Goal: Task Accomplishment & Management: Complete application form

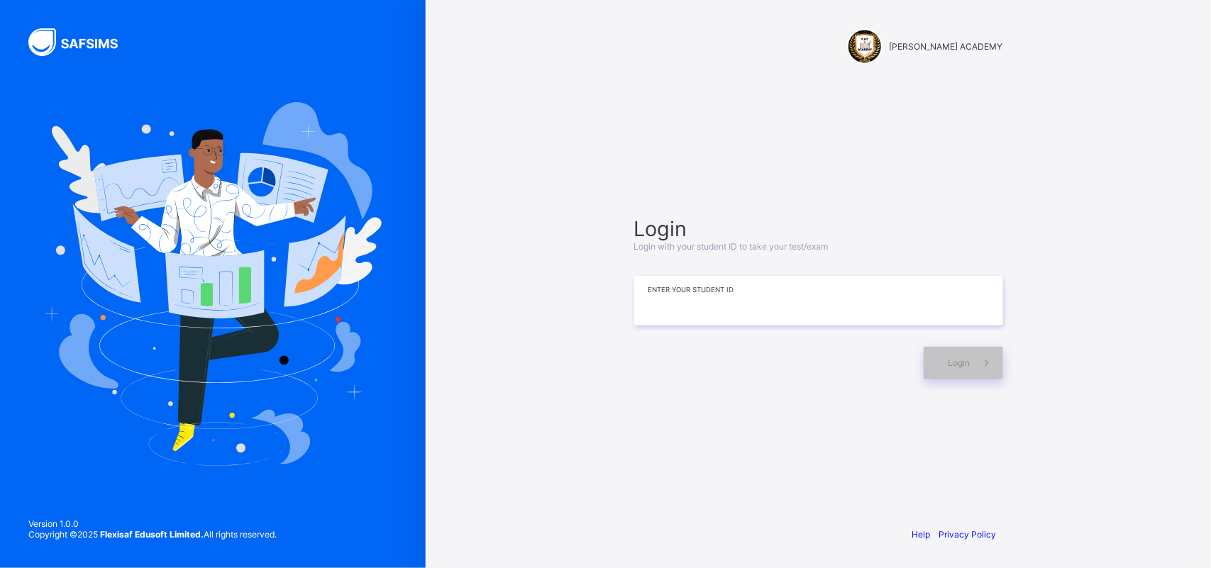
click at [843, 302] on input at bounding box center [818, 301] width 369 height 50
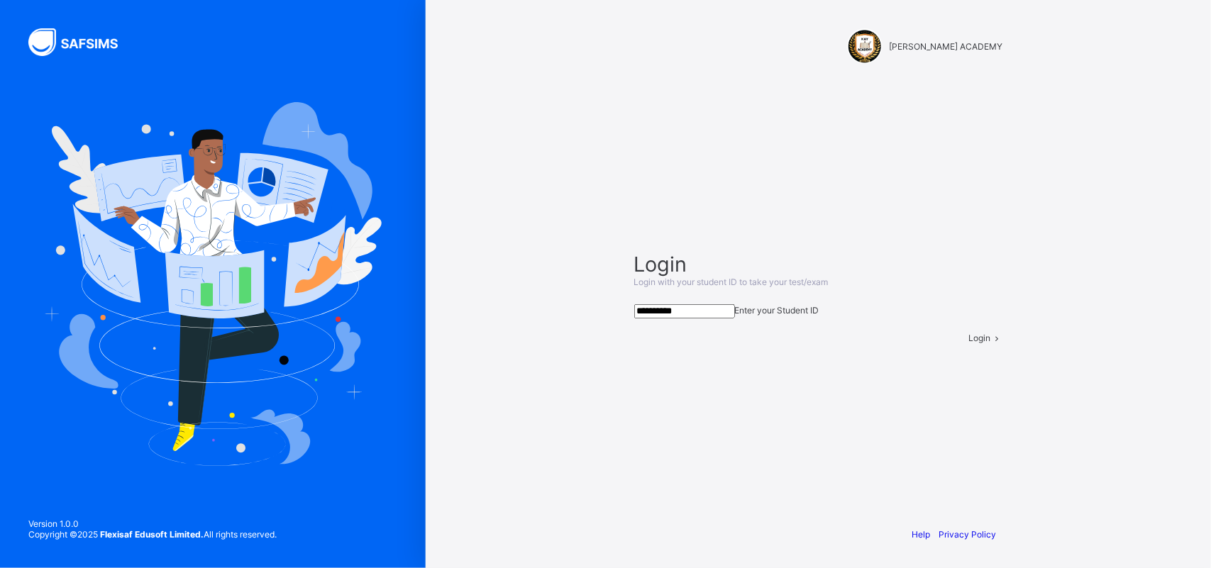
type input "**********"
click at [991, 343] on span at bounding box center [997, 338] width 12 height 11
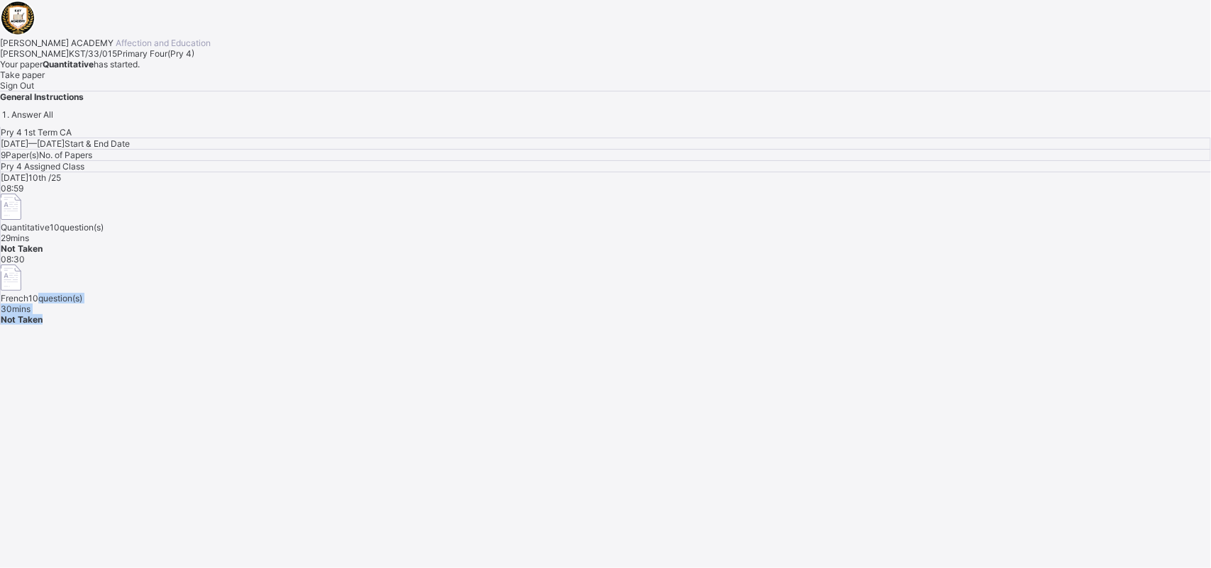
drag, startPoint x: 971, startPoint y: 356, endPoint x: 700, endPoint y: 299, distance: 277.1
click at [700, 299] on div "Pry 4 1st Term CA [DATE] — [DATE] Start & End Date 9 Paper(s) No. of Papers Pry…" at bounding box center [605, 226] width 1211 height 198
click at [778, 325] on div "Pry 4 1st Term CA [DATE] — [DATE] Start & End Date 9 Paper(s) No. of Papers Pry…" at bounding box center [605, 226] width 1211 height 198
click at [151, 80] on div "Take paper" at bounding box center [605, 75] width 1211 height 11
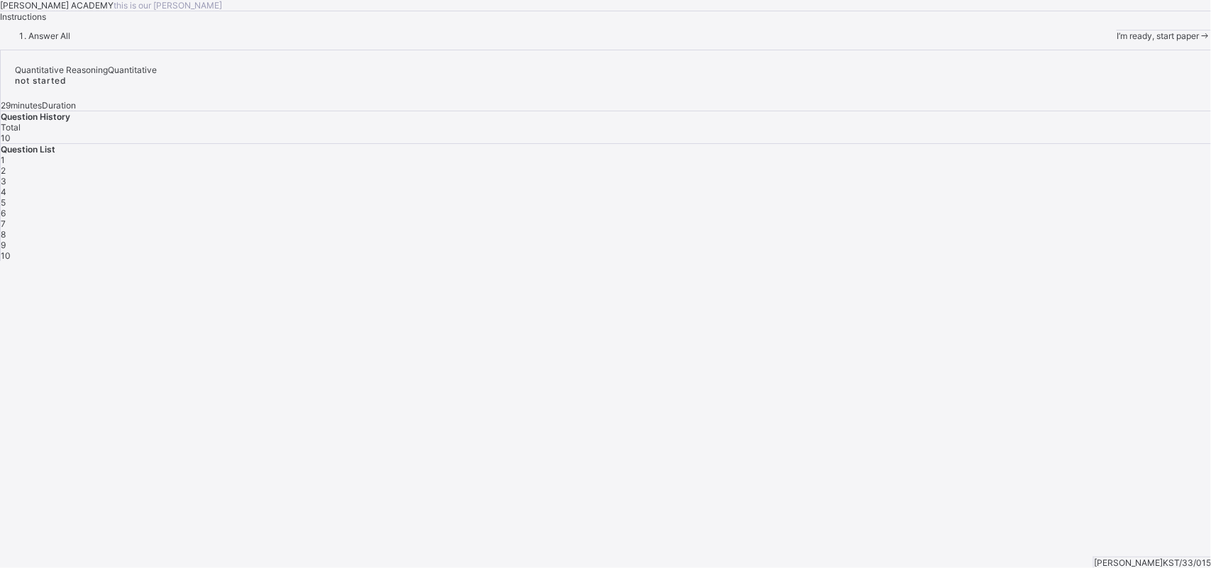
click at [1117, 41] on div "I’m ready, start paper" at bounding box center [1164, 36] width 94 height 11
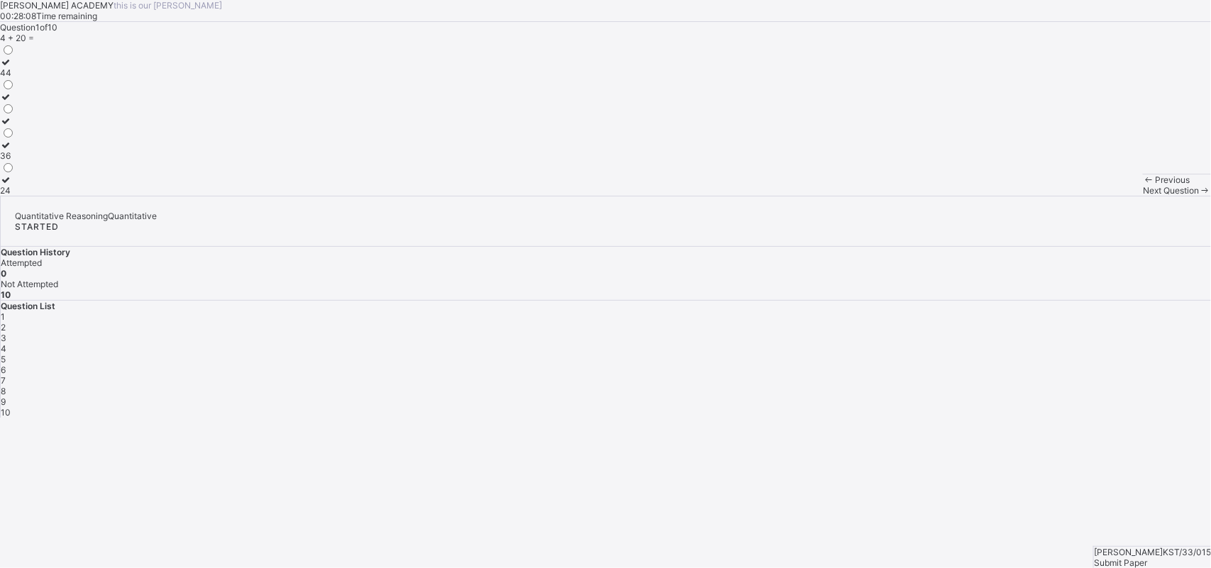
click at [15, 196] on label "24" at bounding box center [7, 185] width 15 height 21
click at [6, 322] on span "2" at bounding box center [3, 327] width 5 height 11
click at [21, 102] on label "120" at bounding box center [10, 91] width 21 height 21
click at [6, 333] on span "3" at bounding box center [4, 338] width 6 height 11
click at [15, 196] on div "42" at bounding box center [7, 190] width 15 height 11
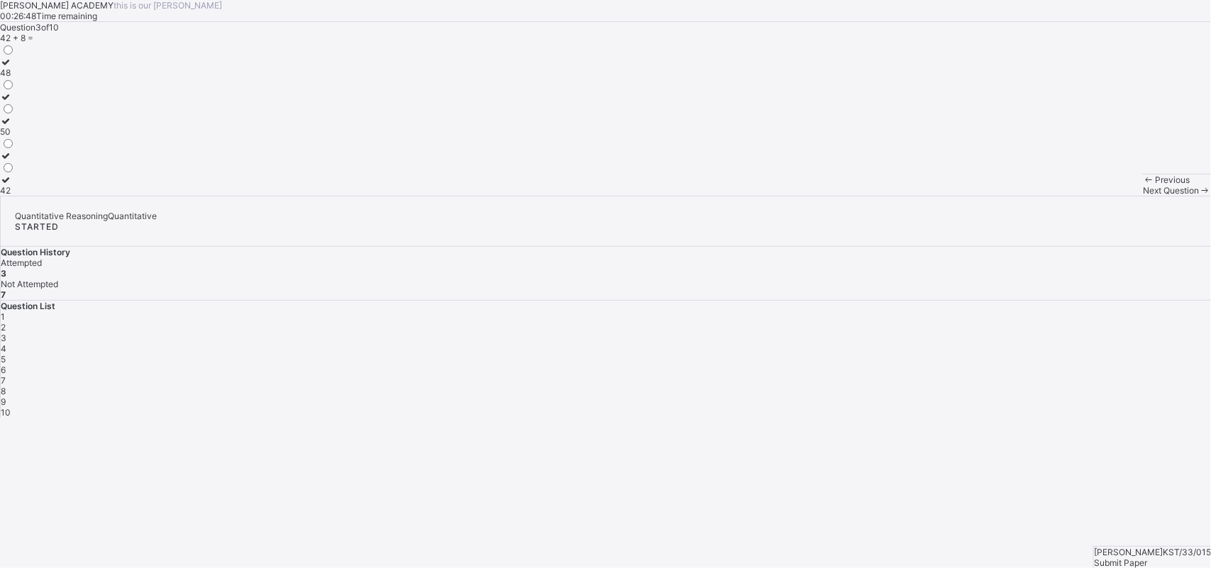
click at [15, 78] on label "48" at bounding box center [7, 67] width 15 height 21
click at [1068, 343] on div "4" at bounding box center [606, 348] width 1211 height 11
click at [404, 196] on div "92 82 52" at bounding box center [605, 119] width 1211 height 153
click at [15, 196] on div "52" at bounding box center [7, 190] width 15 height 11
click at [1099, 354] on div "5" at bounding box center [606, 359] width 1211 height 11
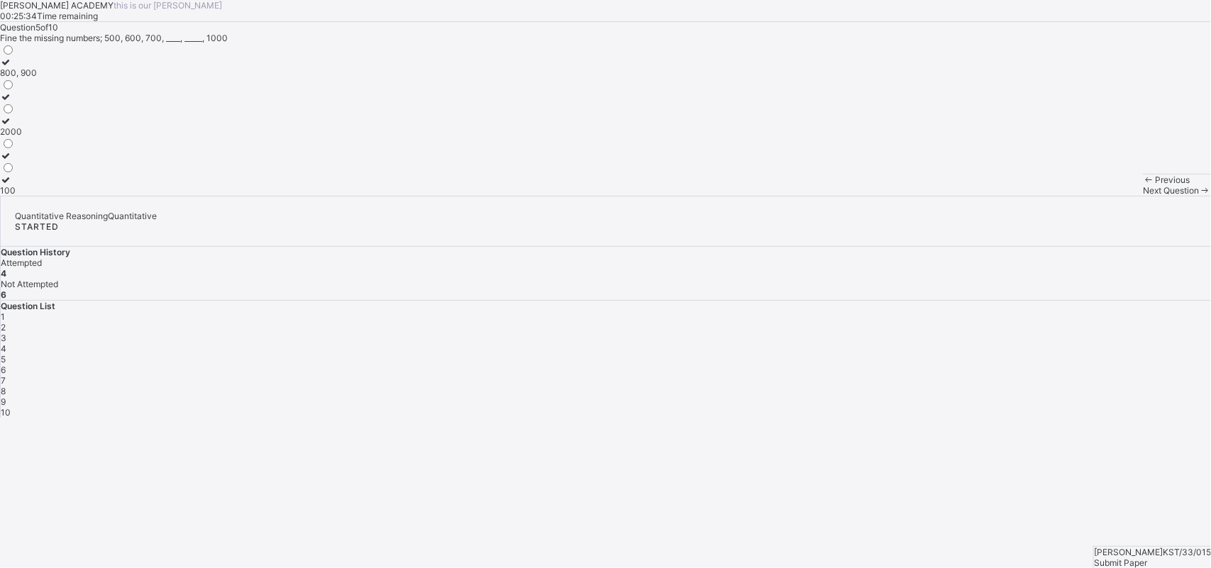
click at [1137, 365] on div "6" at bounding box center [606, 370] width 1211 height 11
click at [6, 365] on span "6" at bounding box center [3, 370] width 5 height 11
click at [1096, 354] on div "5" at bounding box center [606, 359] width 1211 height 11
click at [37, 78] on div "800, 900" at bounding box center [18, 72] width 37 height 11
click at [6, 365] on span "6" at bounding box center [3, 370] width 5 height 11
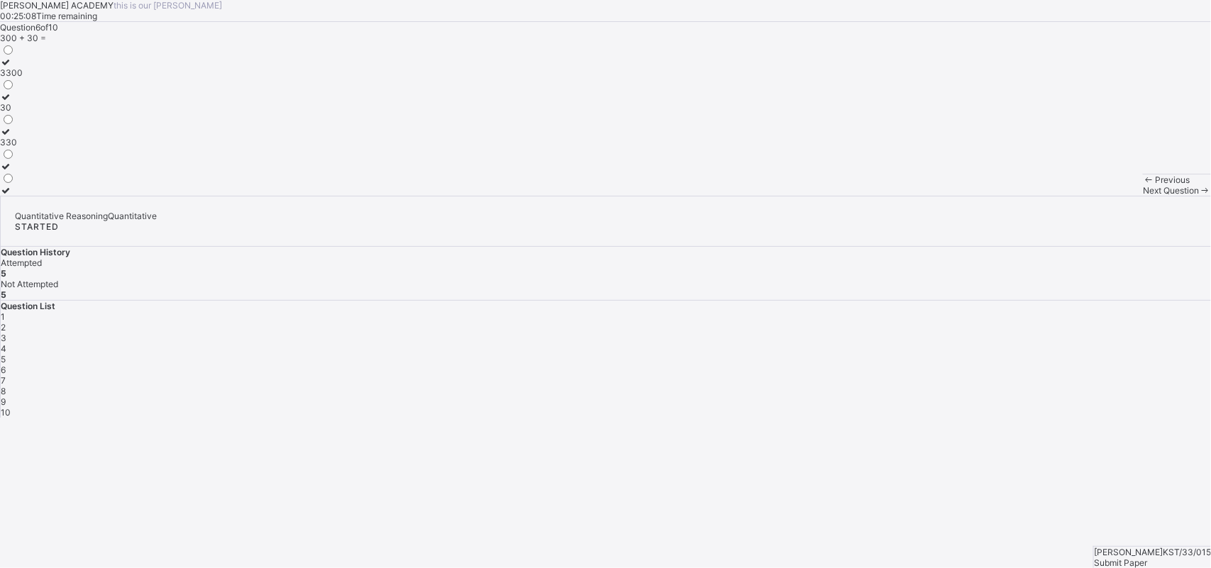
click at [6, 365] on span "6" at bounding box center [3, 370] width 5 height 11
click at [23, 78] on div "3300" at bounding box center [11, 72] width 23 height 11
click at [6, 375] on span "7" at bounding box center [3, 380] width 5 height 11
click at [16, 196] on label "99" at bounding box center [8, 185] width 16 height 21
click at [6, 386] on span "8" at bounding box center [3, 391] width 5 height 11
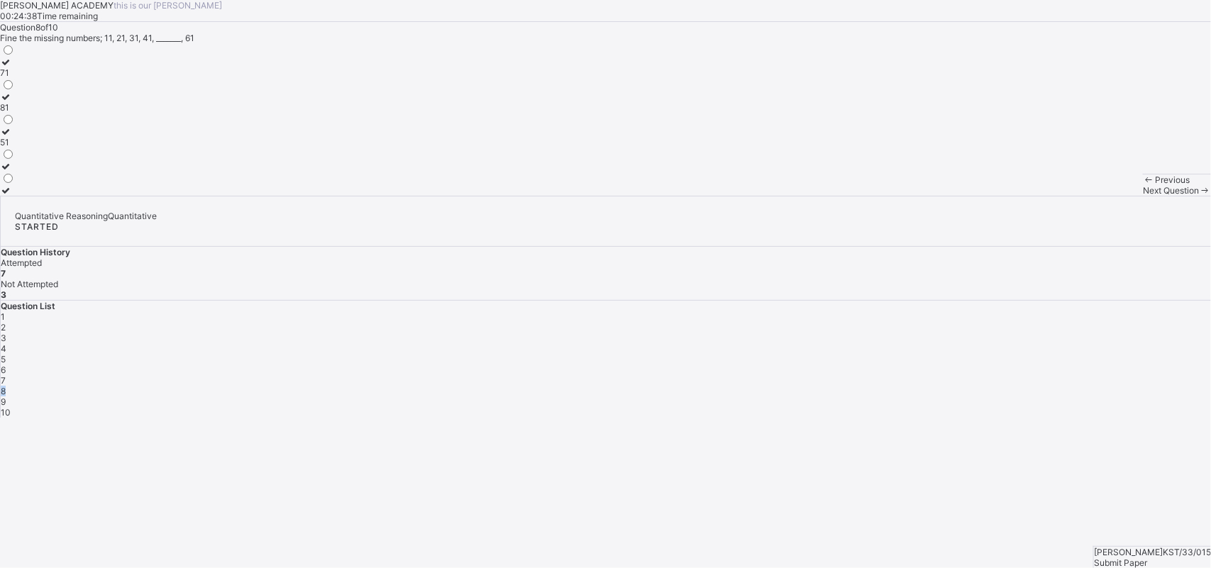
click at [6, 386] on span "8" at bounding box center [3, 391] width 5 height 11
click at [820, 196] on div "Question 8 of 10 Fine the missing numbers; 11, 21, 31, 41, _______, 61 71 81 51" at bounding box center [605, 109] width 1211 height 174
click at [15, 148] on div "51" at bounding box center [7, 142] width 15 height 11
click at [6, 397] on span "9" at bounding box center [3, 402] width 5 height 11
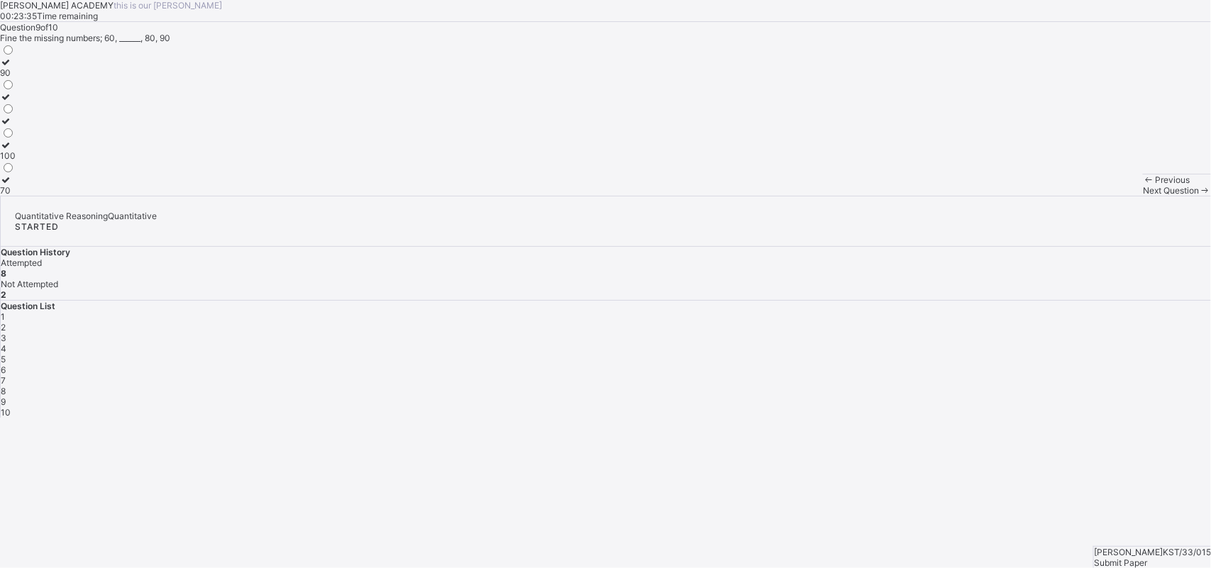
click at [16, 161] on div "100" at bounding box center [8, 155] width 16 height 11
click at [11, 407] on span "10" at bounding box center [6, 412] width 10 height 11
click at [282, 181] on div "Question 10 of 10 Fine the missing numbers; 20, 30, 40, ______, 60 50 60 30" at bounding box center [605, 109] width 1211 height 174
click at [15, 78] on label "50" at bounding box center [7, 67] width 15 height 21
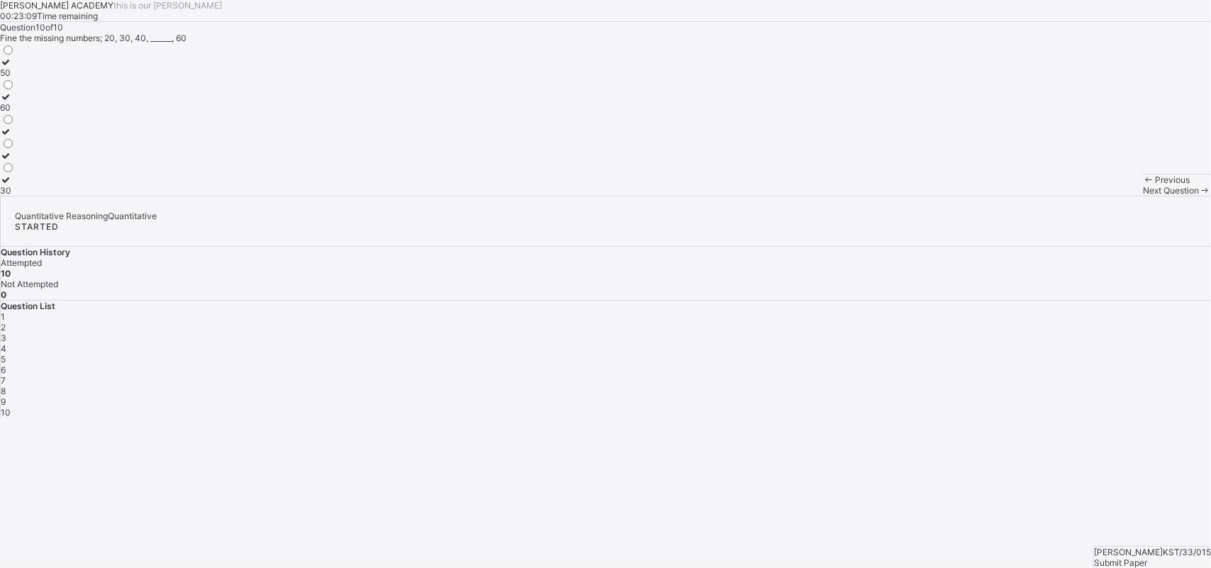
click at [1141, 558] on span "Submit Paper" at bounding box center [1120, 563] width 53 height 11
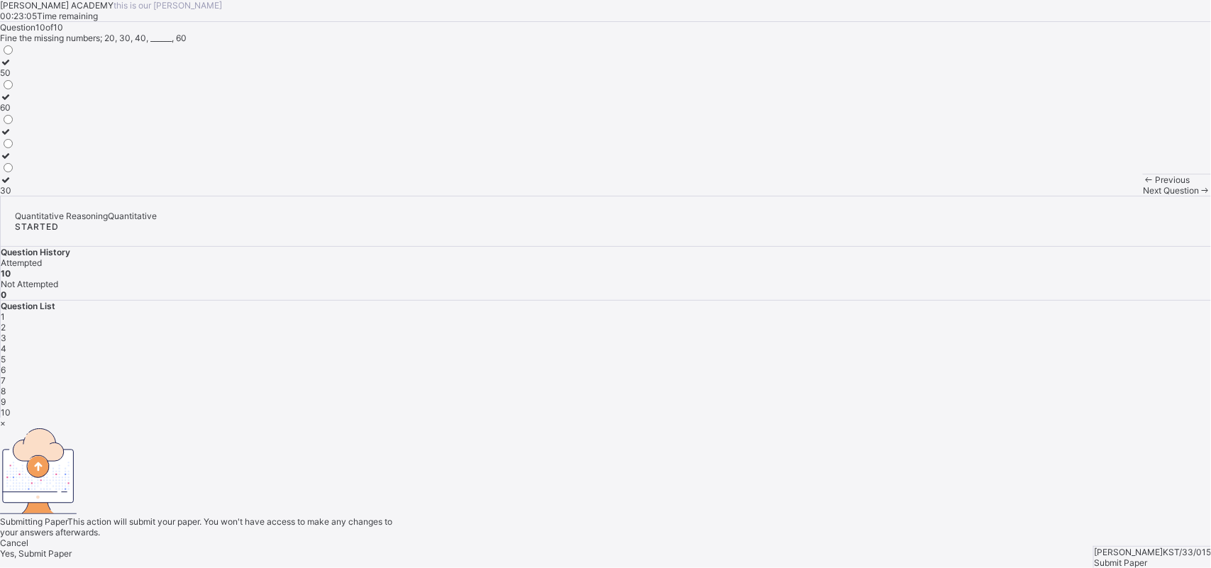
click at [72, 549] on span "Yes, Submit Paper" at bounding box center [36, 554] width 72 height 11
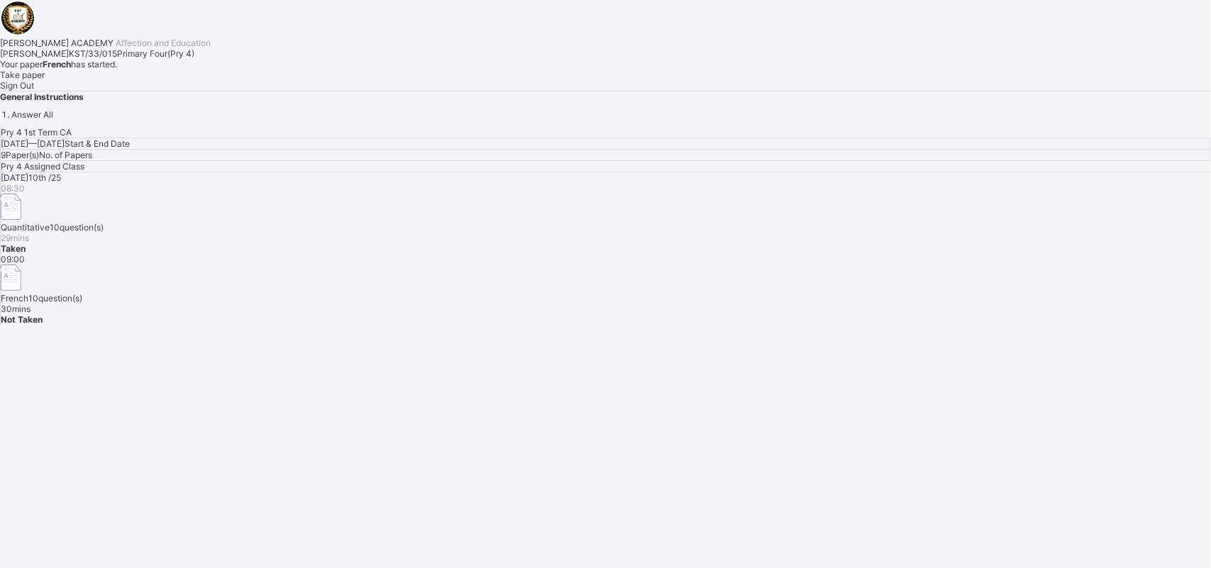
click at [45, 80] on span "Take paper" at bounding box center [22, 75] width 45 height 11
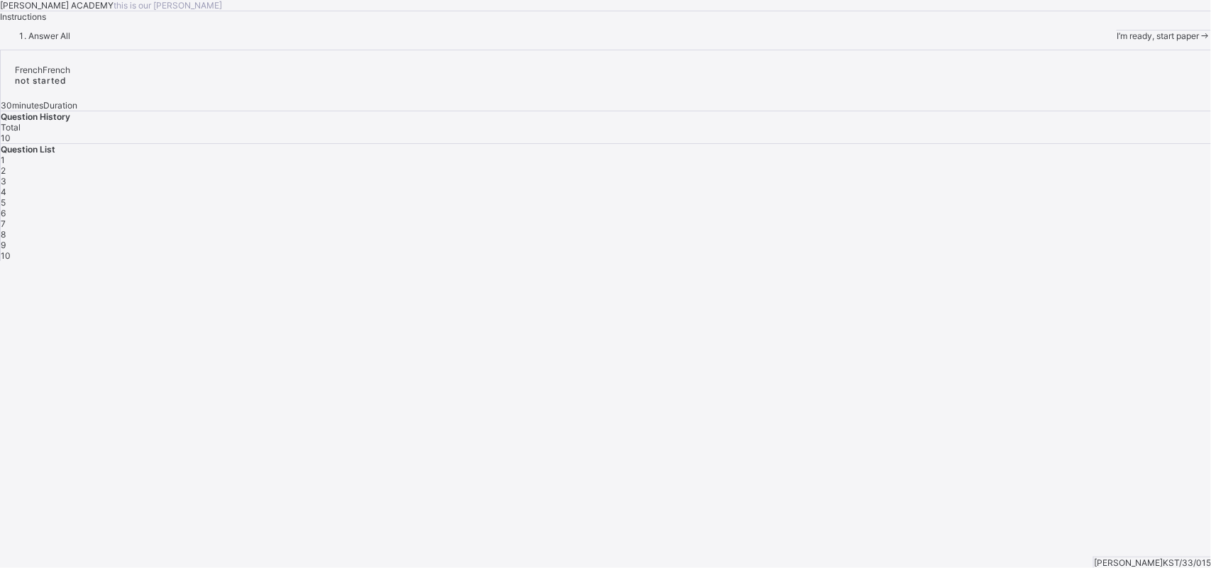
click at [1117, 41] on div "I’m ready, start paper" at bounding box center [1164, 36] width 94 height 11
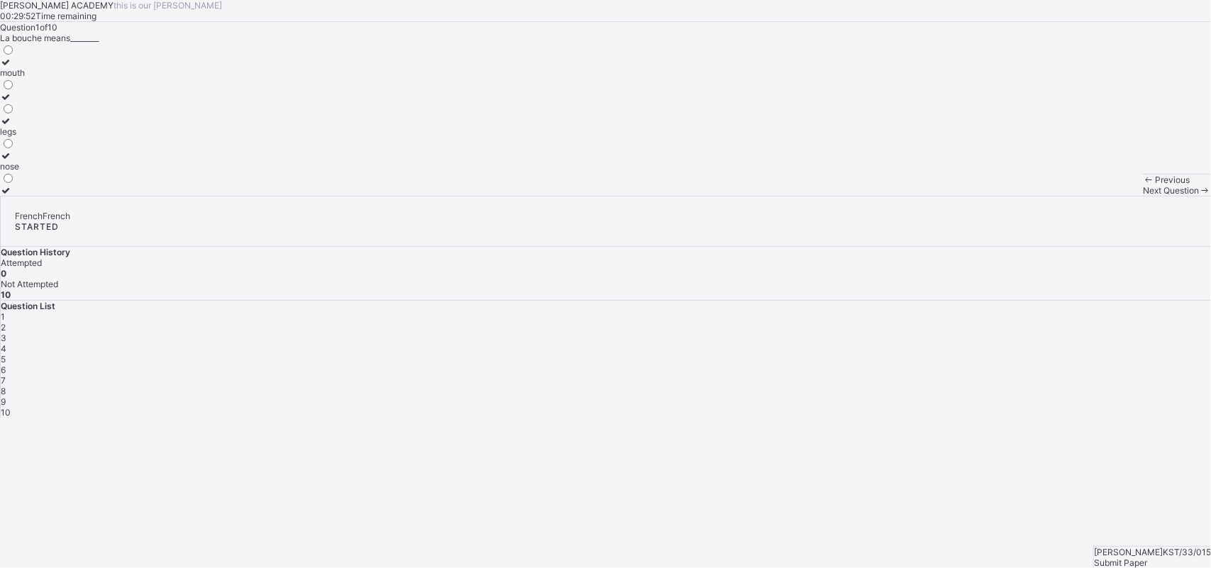
click at [25, 102] on label at bounding box center [12, 97] width 25 height 11
click at [25, 78] on label "mouth" at bounding box center [12, 67] width 25 height 21
click at [6, 322] on span "2" at bounding box center [3, 327] width 5 height 11
click at [113, 113] on div "how are you" at bounding box center [56, 107] width 113 height 11
click at [1024, 333] on div "3" at bounding box center [606, 338] width 1211 height 11
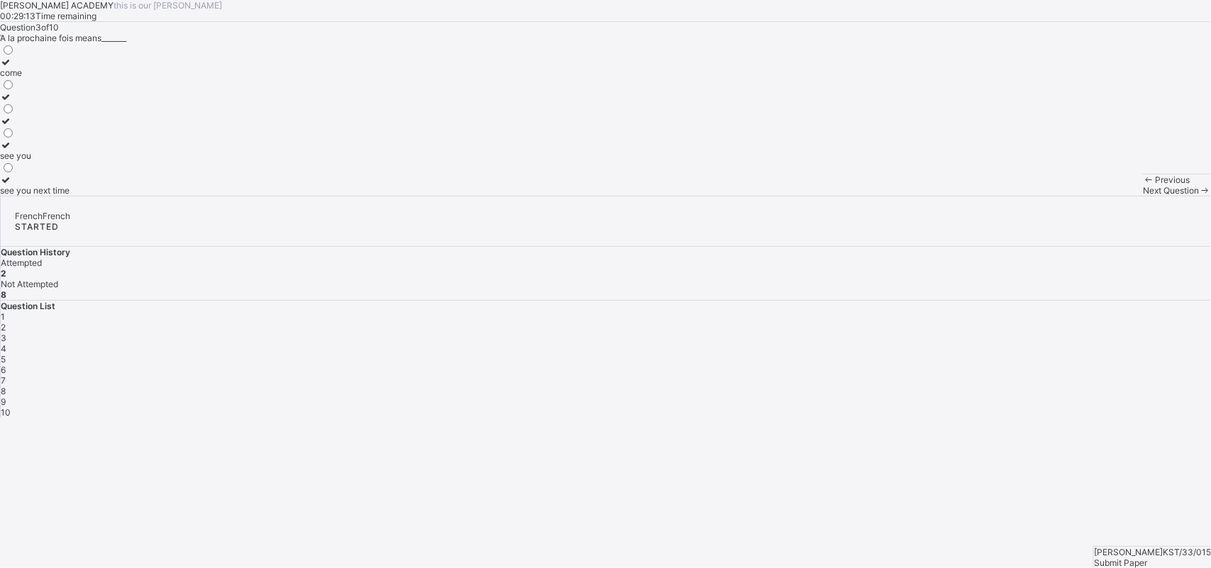
click at [70, 196] on div "see you next time" at bounding box center [35, 190] width 70 height 11
click at [6, 343] on span "4" at bounding box center [4, 348] width 6 height 11
click at [37, 137] on label "cousin" at bounding box center [18, 126] width 37 height 21
click at [1103, 354] on div "5" at bounding box center [606, 359] width 1211 height 11
click at [46, 78] on label "brother" at bounding box center [23, 67] width 46 height 21
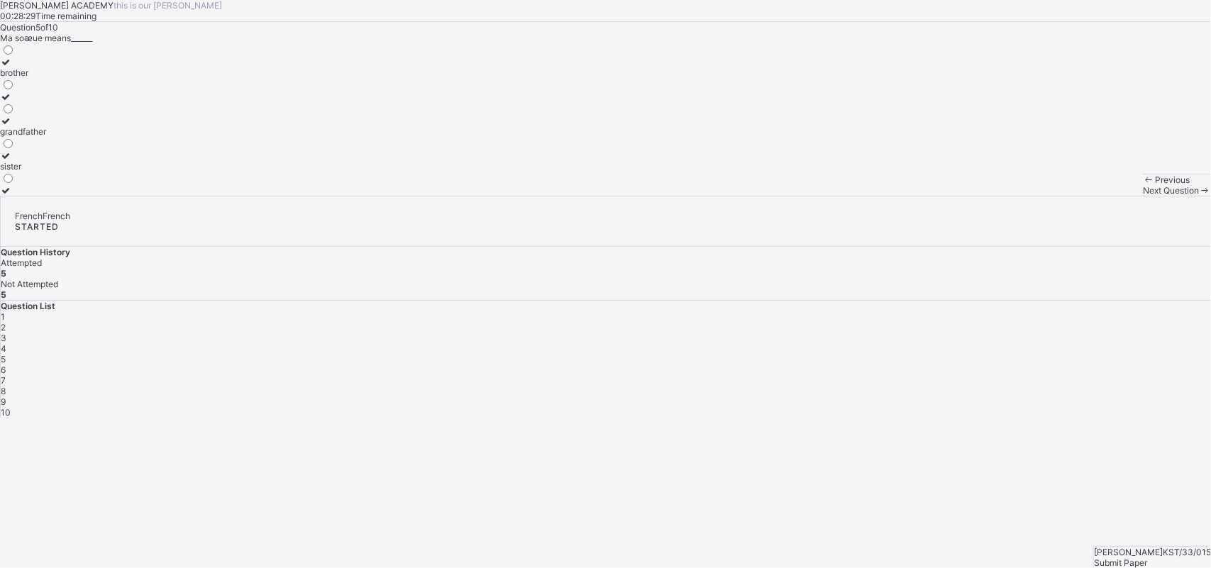
click at [6, 365] on span "6" at bounding box center [3, 370] width 5 height 11
click at [28, 126] on div "father" at bounding box center [14, 121] width 28 height 11
click at [6, 375] on span "7" at bounding box center [3, 380] width 5 height 11
drag, startPoint x: 277, startPoint y: 206, endPoint x: 325, endPoint y: 199, distance: 48.7
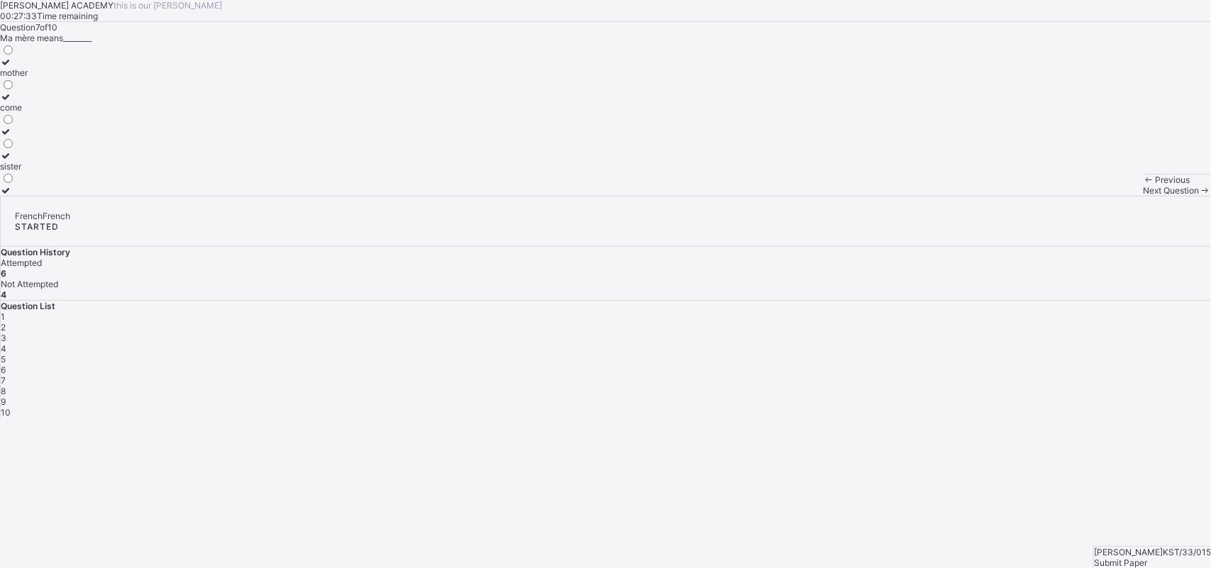
click at [28, 196] on div "mother come sister" at bounding box center [14, 119] width 28 height 153
click at [28, 78] on div "mother" at bounding box center [14, 72] width 28 height 11
click at [6, 386] on span "8" at bounding box center [3, 391] width 5 height 11
click at [61, 196] on label "see you soon" at bounding box center [30, 185] width 61 height 21
click at [6, 397] on span "9" at bounding box center [3, 402] width 5 height 11
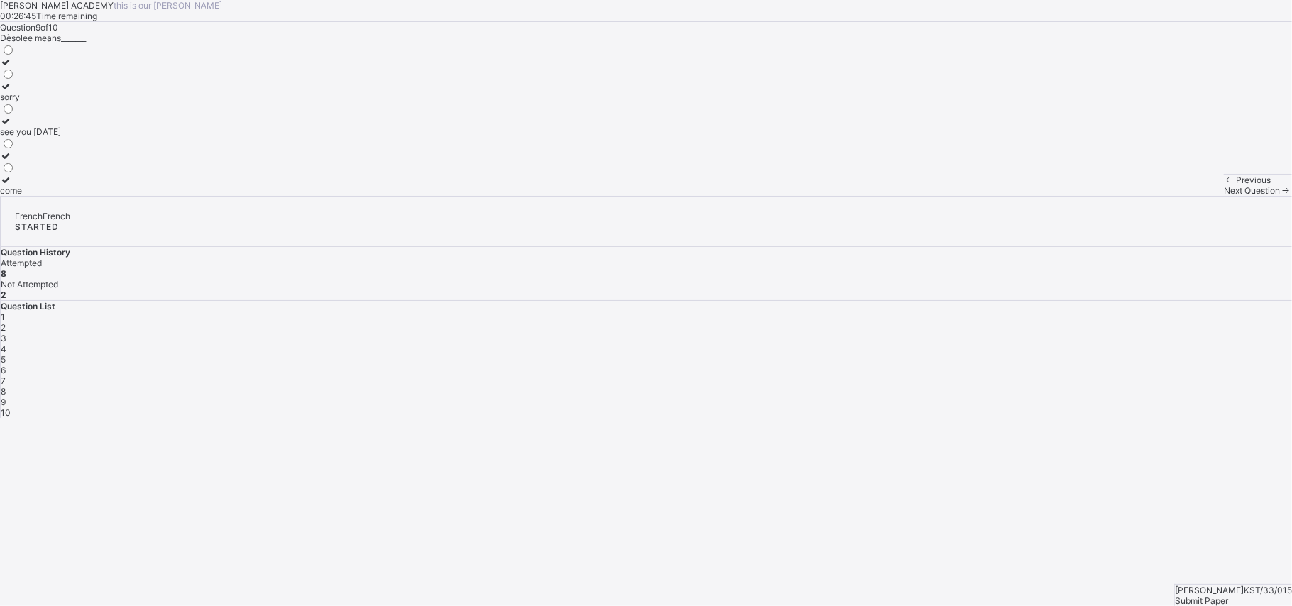
click at [61, 102] on label "sorry" at bounding box center [30, 91] width 61 height 21
click at [1020, 407] on div "10" at bounding box center [606, 412] width 1211 height 11
click at [25, 102] on div "head" at bounding box center [12, 97] width 25 height 11
click at [1147, 558] on span "Submit Paper" at bounding box center [1120, 563] width 53 height 11
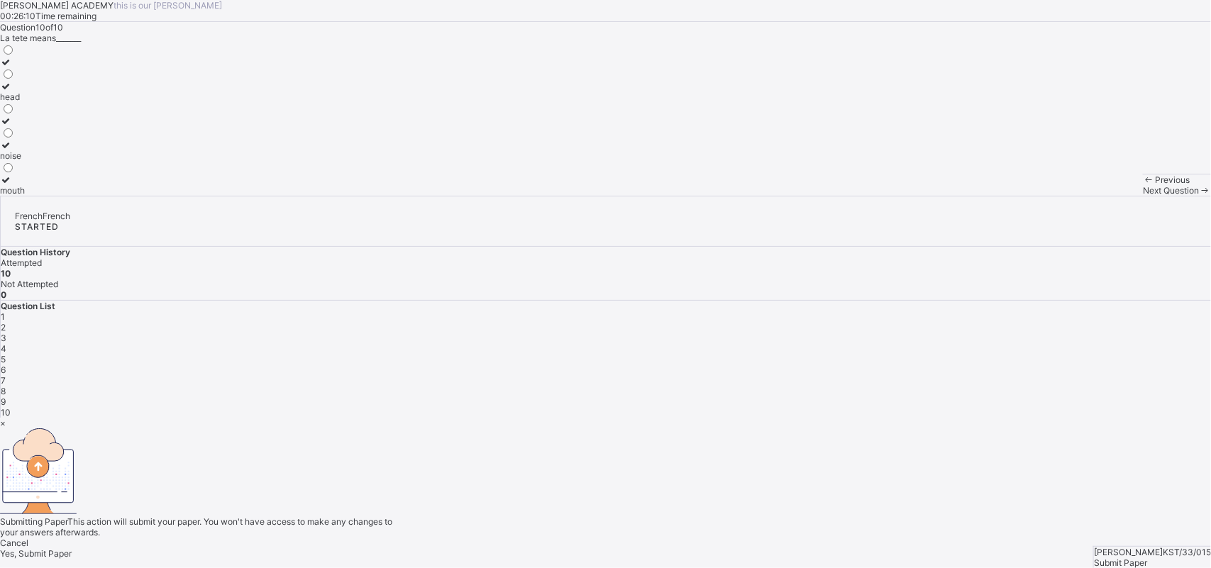
click at [72, 549] on span "Yes, Submit Paper" at bounding box center [36, 554] width 72 height 11
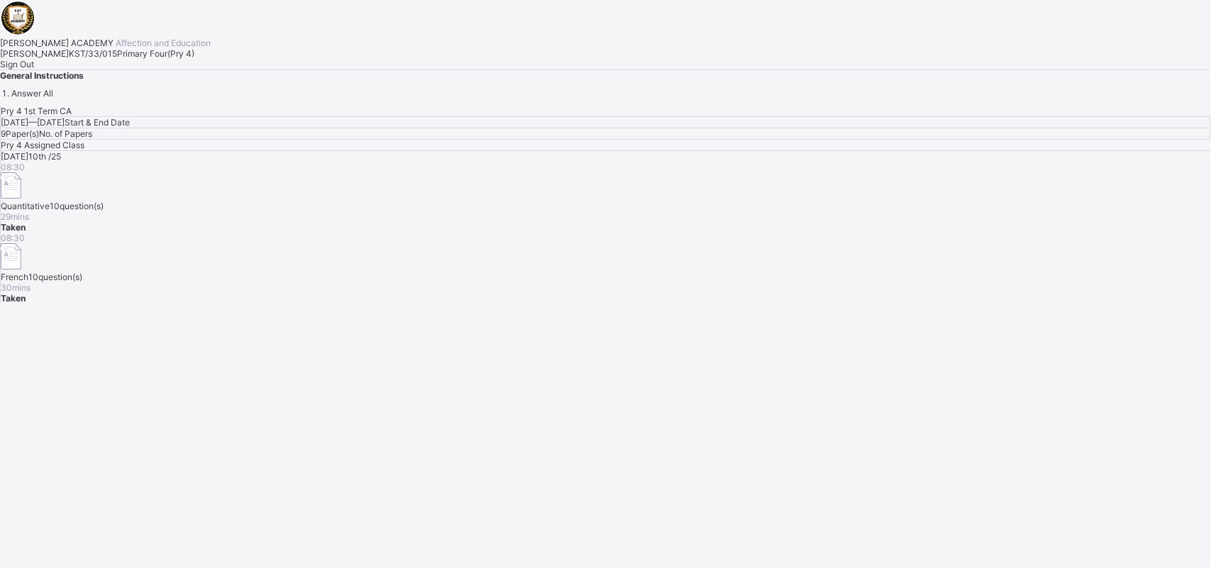
click at [175, 70] on div "Sign Out" at bounding box center [605, 64] width 1211 height 11
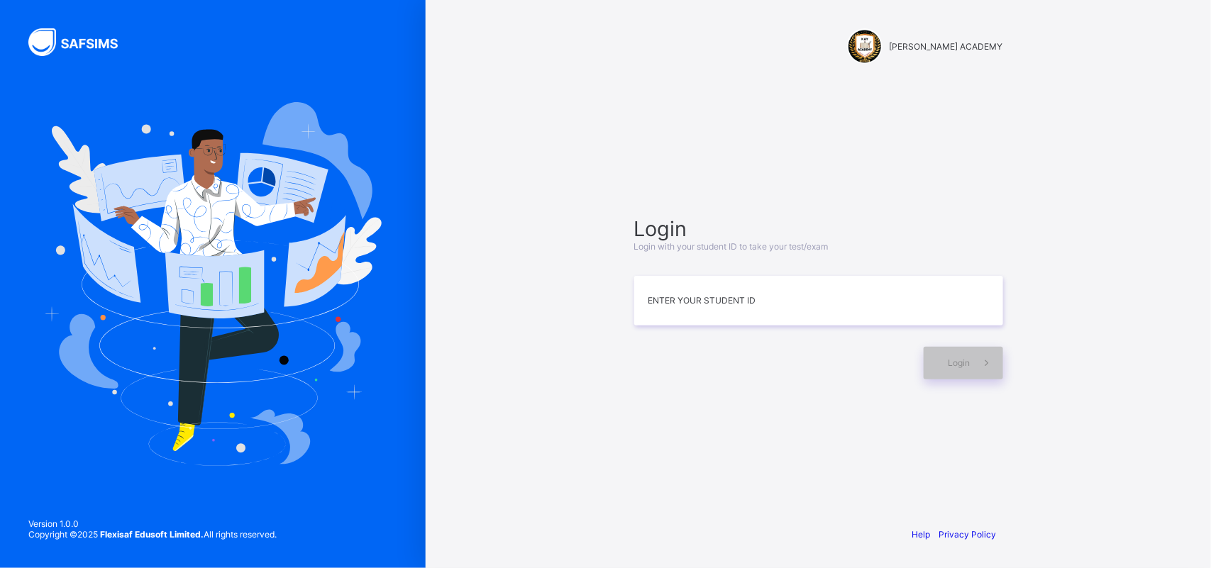
click at [659, 326] on div "Login Login with your student ID to take your test/exam Enter your Student ID L…" at bounding box center [818, 297] width 369 height 163
click at [660, 314] on input at bounding box center [818, 301] width 369 height 50
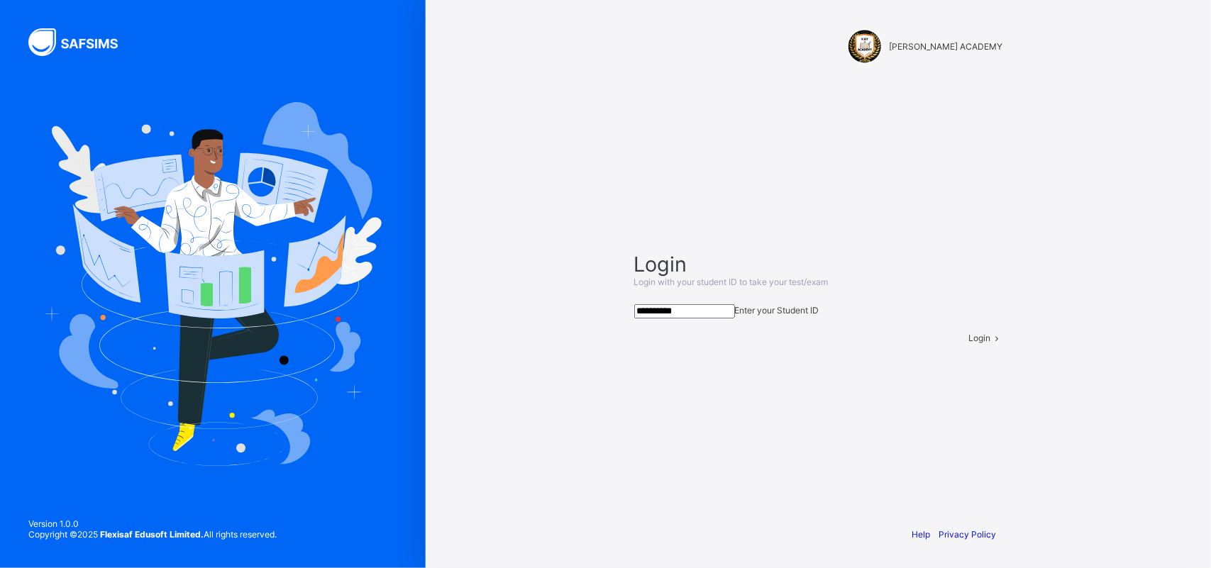
type input "**********"
click at [969, 343] on span "Login" at bounding box center [980, 338] width 22 height 11
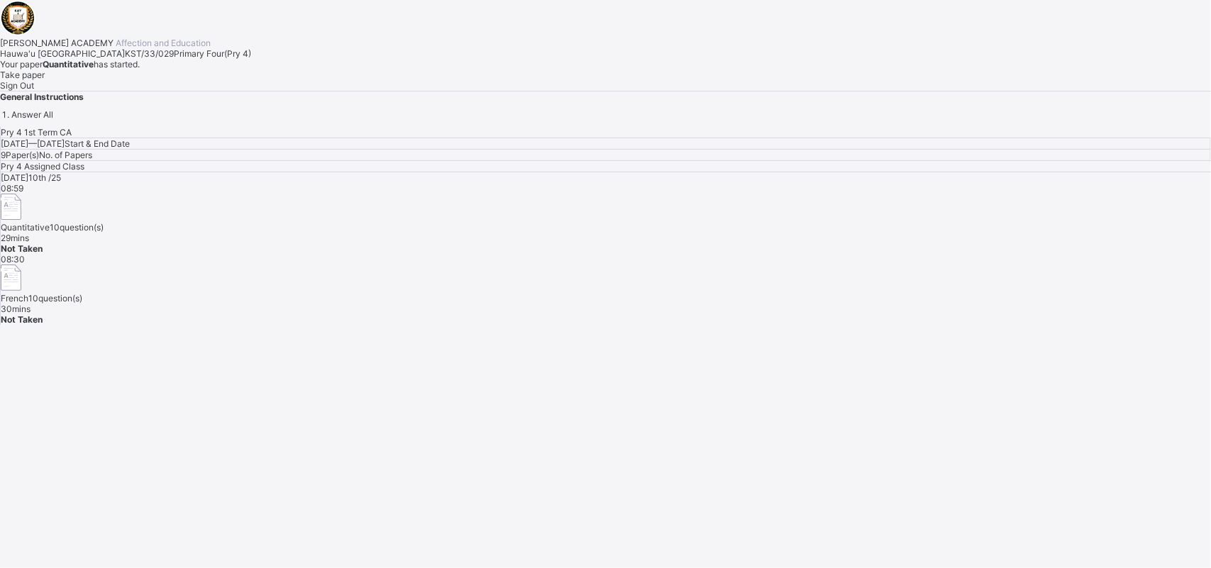
click at [161, 80] on div "Take paper" at bounding box center [605, 75] width 1211 height 11
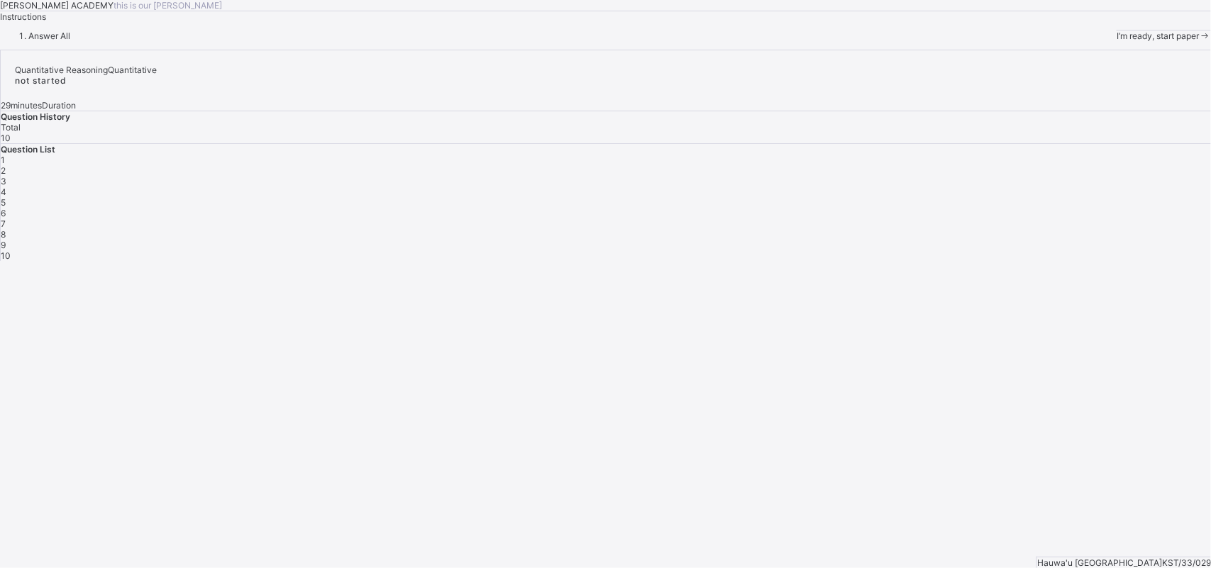
click at [1117, 41] on div "I’m ready, start paper" at bounding box center [1164, 36] width 94 height 11
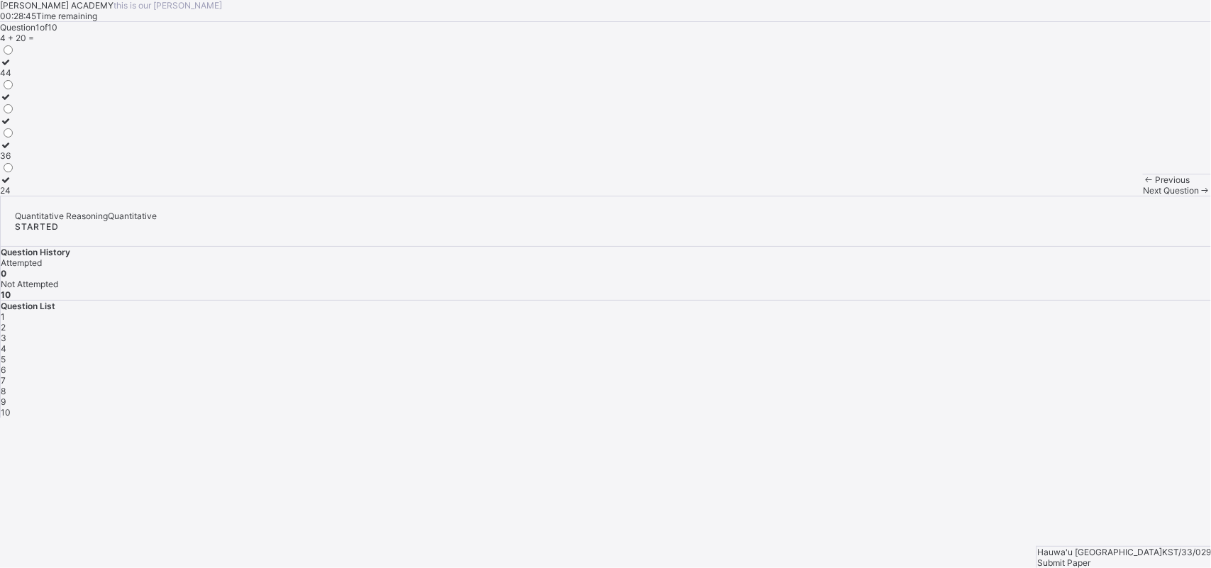
click at [15, 196] on div "24" at bounding box center [7, 190] width 15 height 11
click at [1143, 196] on span "Next Question" at bounding box center [1171, 190] width 56 height 11
click at [21, 172] on label "102" at bounding box center [10, 160] width 21 height 21
click at [1143, 196] on div "Next Question" at bounding box center [1177, 190] width 68 height 11
click at [15, 137] on label "50" at bounding box center [7, 126] width 15 height 21
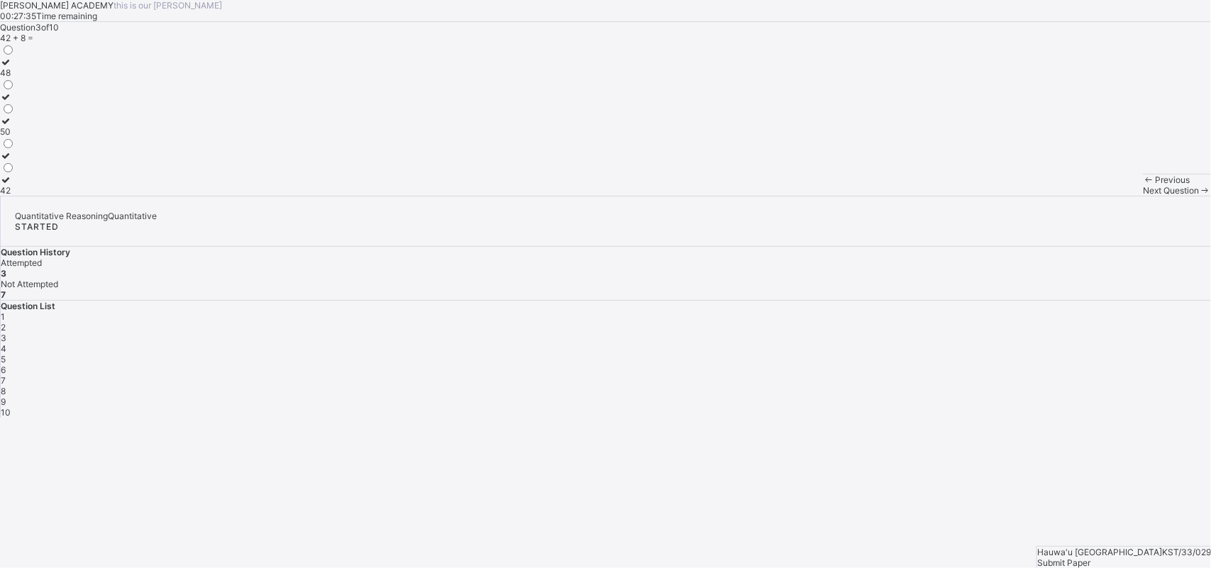
click at [1143, 196] on div "Next Question" at bounding box center [1177, 190] width 68 height 11
click at [15, 196] on div "52" at bounding box center [7, 190] width 15 height 11
click at [1143, 196] on span "Next Question" at bounding box center [1171, 190] width 56 height 11
click at [37, 78] on div "800, 900" at bounding box center [18, 72] width 37 height 11
click at [1143, 196] on div "Next Question" at bounding box center [1177, 190] width 68 height 11
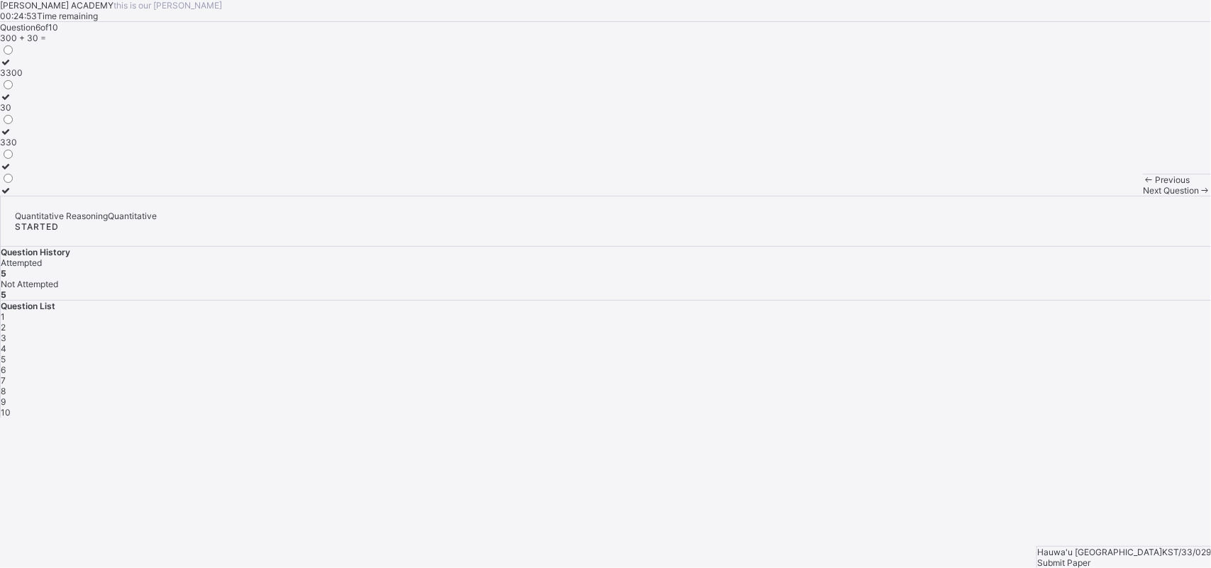
click at [23, 148] on div "330" at bounding box center [11, 142] width 23 height 11
click at [1143, 196] on div "Next Question" at bounding box center [1177, 190] width 68 height 11
click at [16, 196] on label "99" at bounding box center [8, 185] width 16 height 21
click at [1143, 196] on div "Next Question" at bounding box center [1177, 190] width 68 height 11
click at [15, 148] on div "51" at bounding box center [7, 142] width 15 height 11
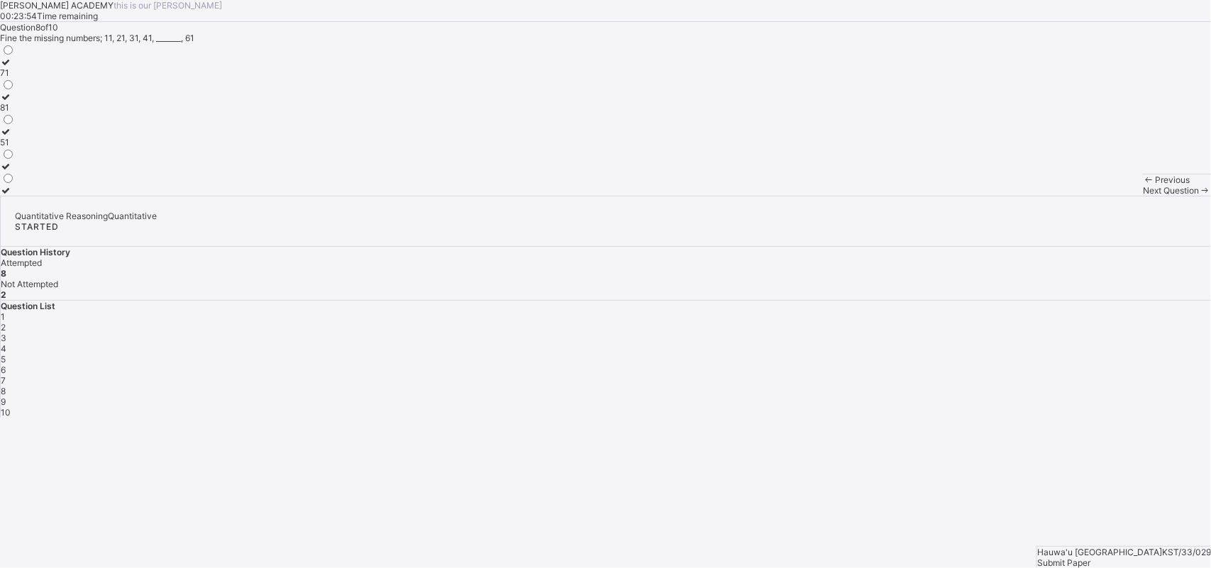
click at [1143, 196] on span "Next Question" at bounding box center [1171, 190] width 56 height 11
click at [16, 196] on div "70" at bounding box center [8, 190] width 16 height 11
click at [1143, 196] on div "Next Question" at bounding box center [1177, 190] width 68 height 11
click at [15, 161] on div at bounding box center [7, 161] width 15 height 0
click at [1155, 558] on div "Submit Paper" at bounding box center [1124, 563] width 174 height 11
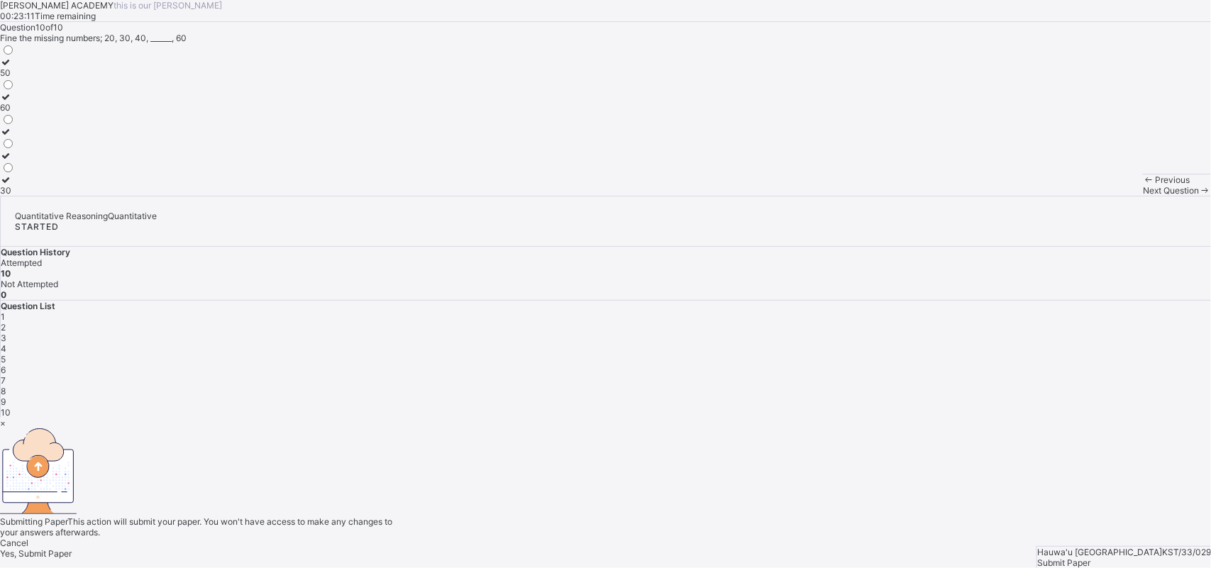
click at [72, 549] on span "Yes, Submit Paper" at bounding box center [36, 554] width 72 height 11
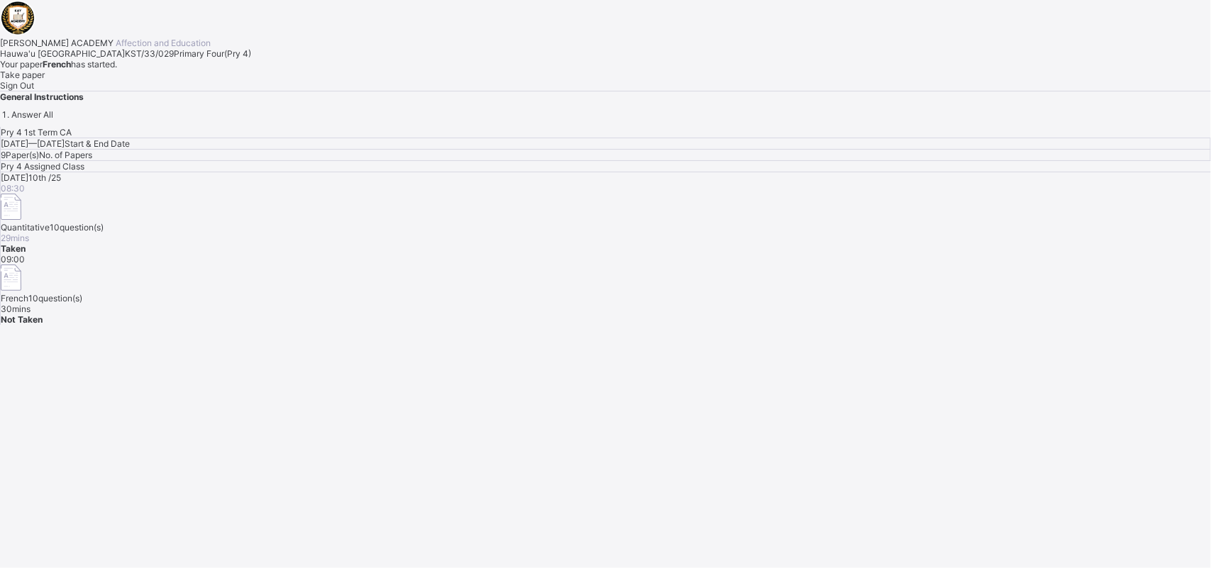
click at [45, 80] on span "Take paper" at bounding box center [22, 75] width 45 height 11
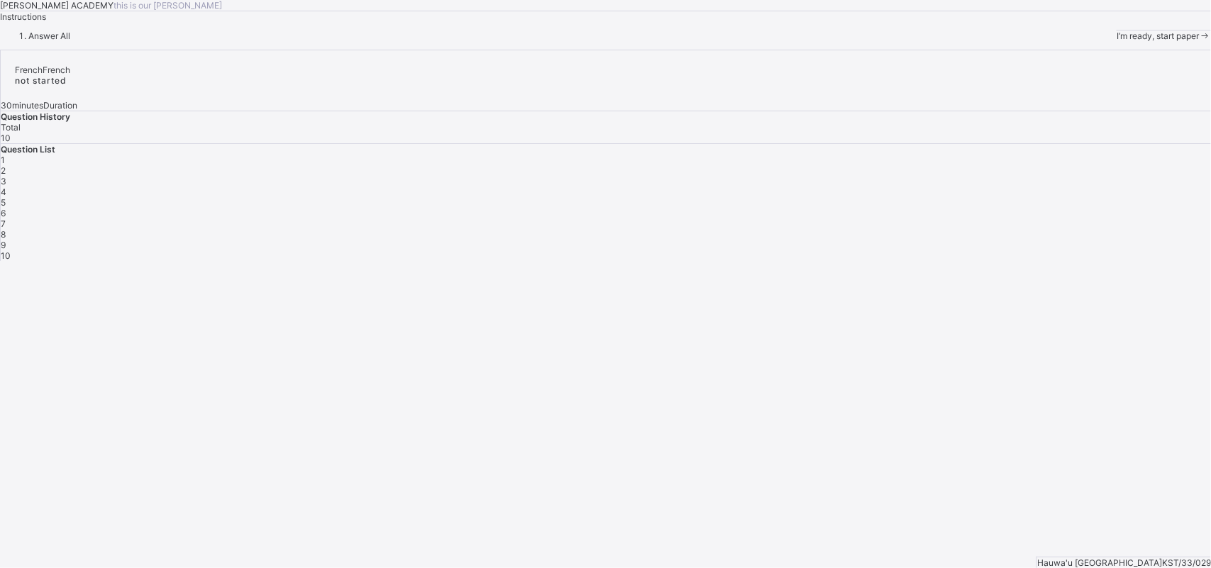
click at [1117, 41] on span "I’m ready, start paper" at bounding box center [1158, 36] width 82 height 11
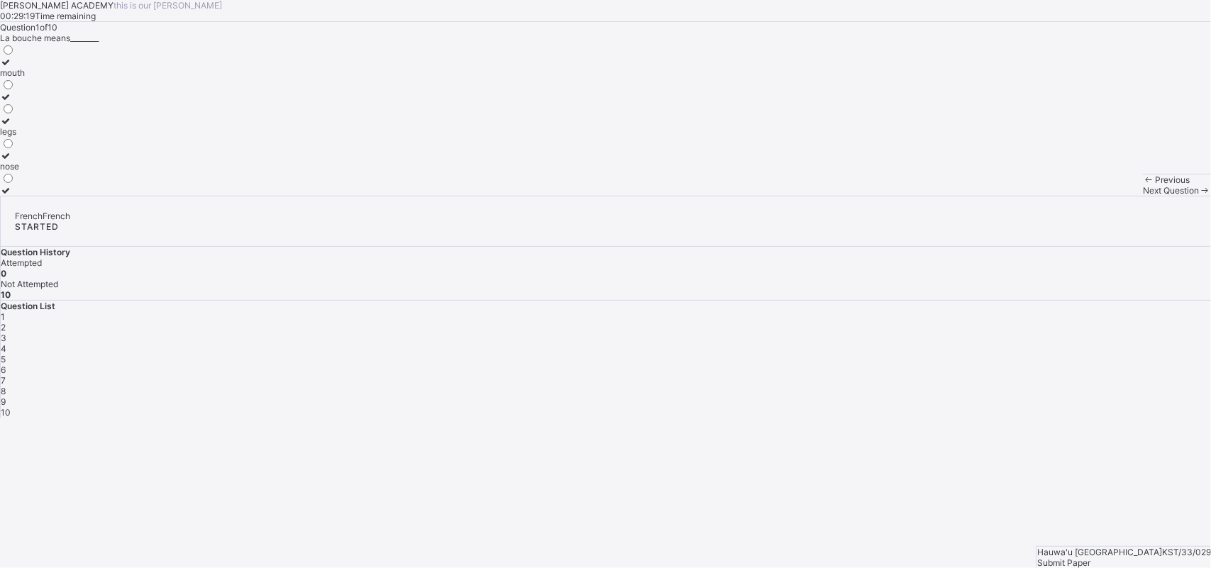
click at [25, 172] on label "nose" at bounding box center [12, 160] width 25 height 21
click at [1143, 196] on div "Next Question" at bounding box center [1177, 190] width 68 height 11
click at [852, 196] on div "Question 2 of 10 Comment tu'appelle means_______ what is your mother's name? ho…" at bounding box center [605, 109] width 1211 height 174
click at [113, 172] on div "what is your name?" at bounding box center [56, 166] width 113 height 11
click at [1143, 196] on div "Next Question" at bounding box center [1177, 190] width 68 height 11
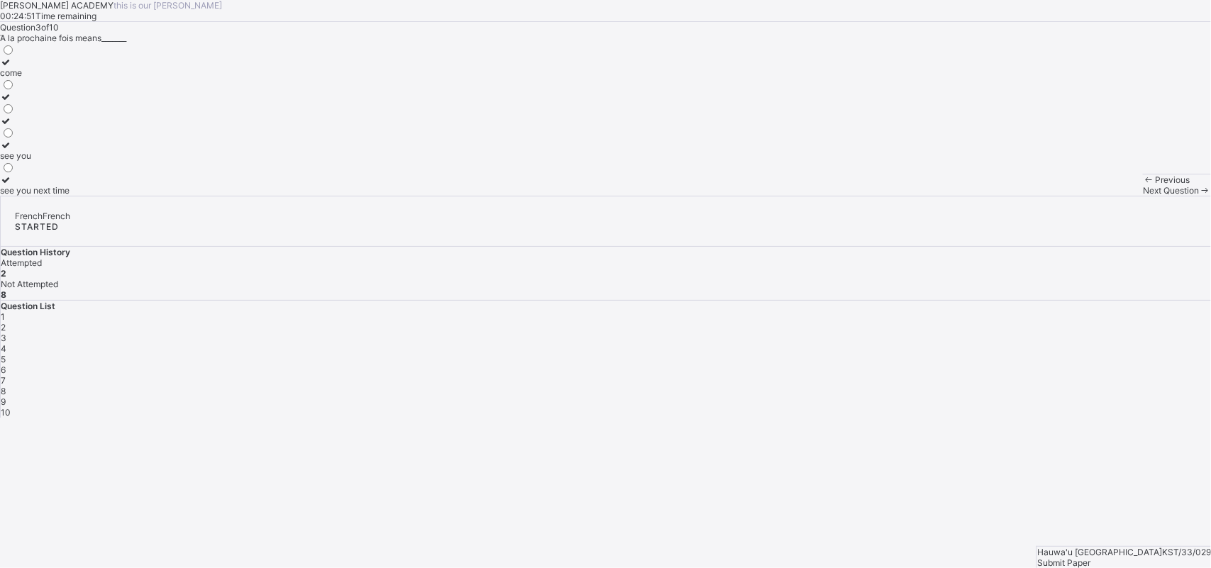
click at [70, 196] on label "see you next time" at bounding box center [35, 185] width 70 height 21
click at [1143, 196] on div "Next Question" at bounding box center [1177, 190] width 68 height 11
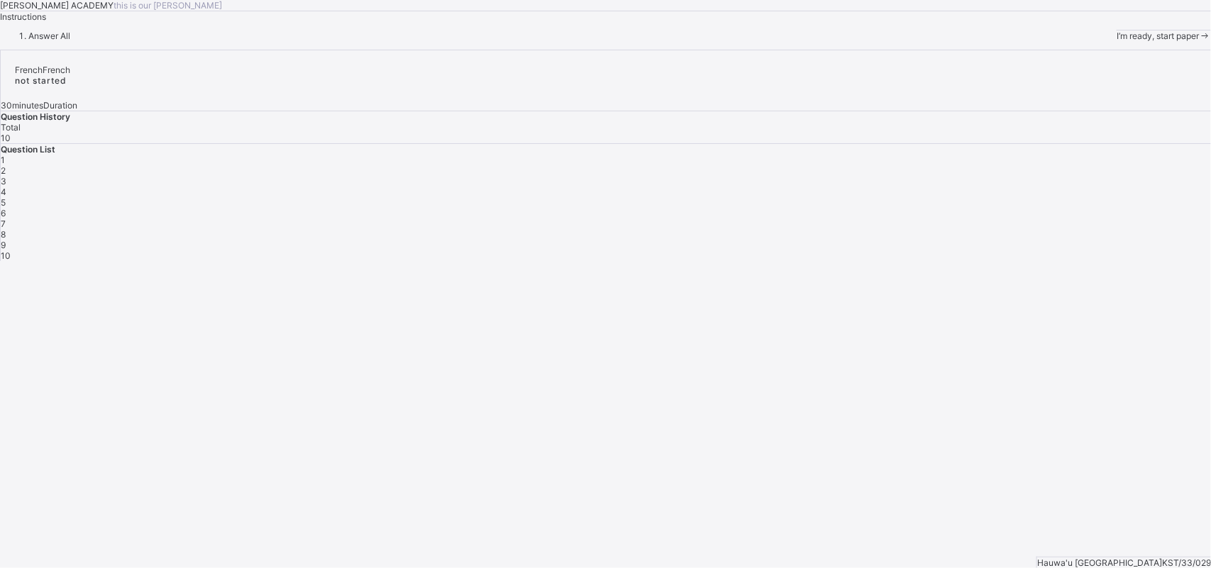
click at [1117, 41] on span "I’m ready, start paper" at bounding box center [1158, 36] width 82 height 11
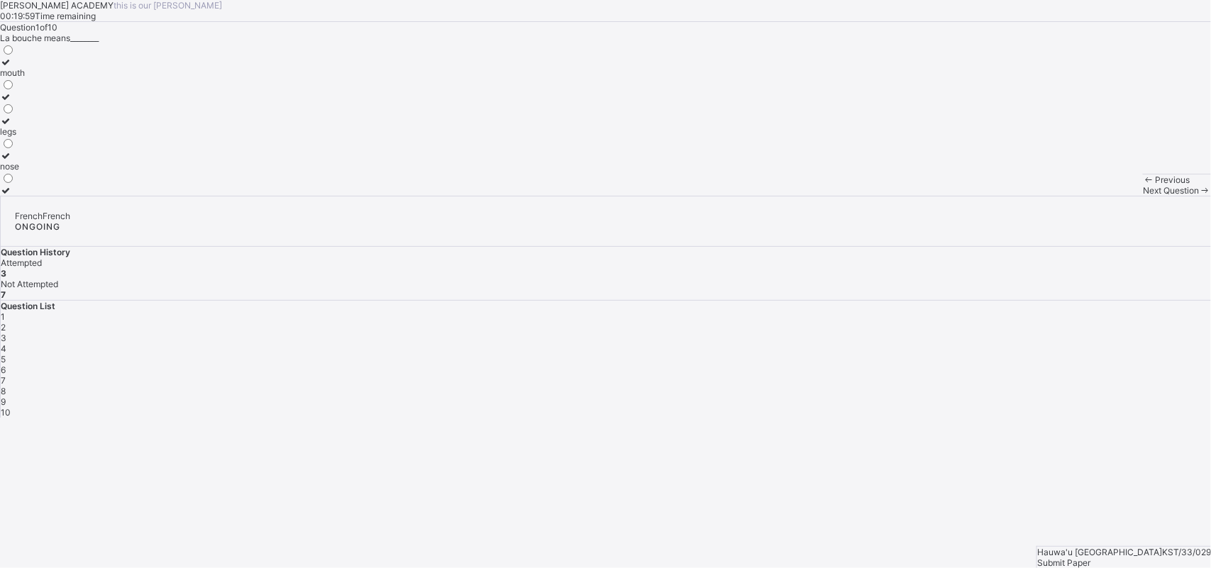
click at [1143, 185] on div "Previous" at bounding box center [1177, 180] width 68 height 11
click at [1143, 196] on div "Next Question" at bounding box center [1177, 190] width 68 height 11
click at [28, 126] on div "father" at bounding box center [14, 121] width 28 height 11
click at [1143, 196] on div "Next Question" at bounding box center [1177, 190] width 68 height 11
click at [37, 137] on div "cousin" at bounding box center [18, 131] width 37 height 11
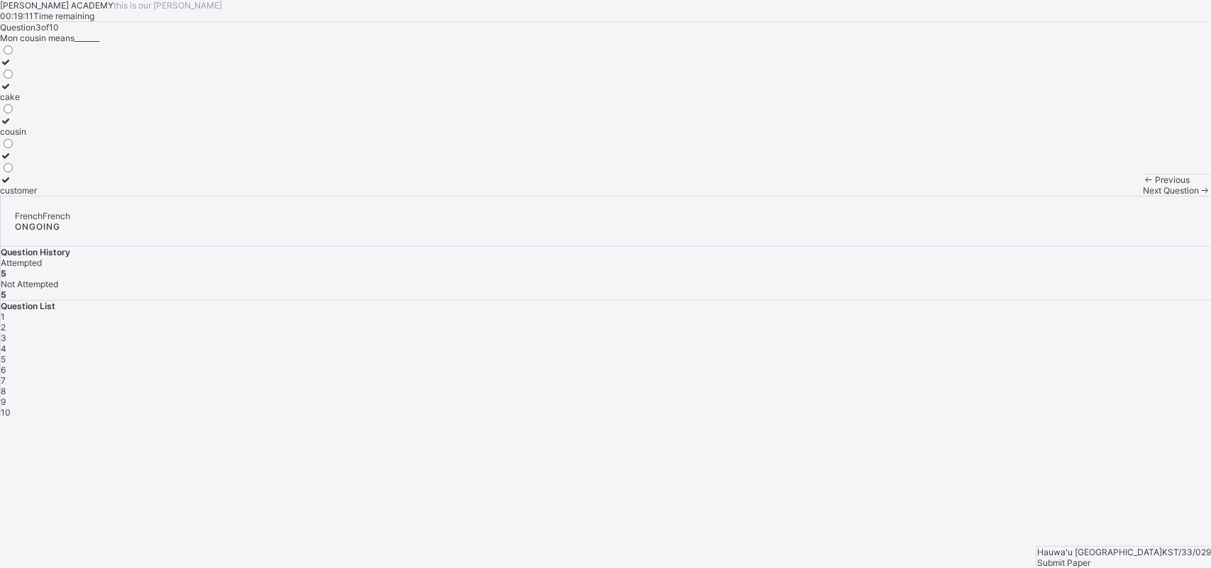
click at [1143, 196] on div "Next Question" at bounding box center [1177, 190] width 68 height 11
click at [1143, 196] on div "Previous Next Question" at bounding box center [1177, 185] width 68 height 22
click at [1143, 196] on div "Next Question" at bounding box center [1177, 190] width 68 height 11
click at [25, 102] on label "head" at bounding box center [12, 91] width 25 height 21
click at [1143, 196] on div "Previous Next Question" at bounding box center [1177, 185] width 68 height 22
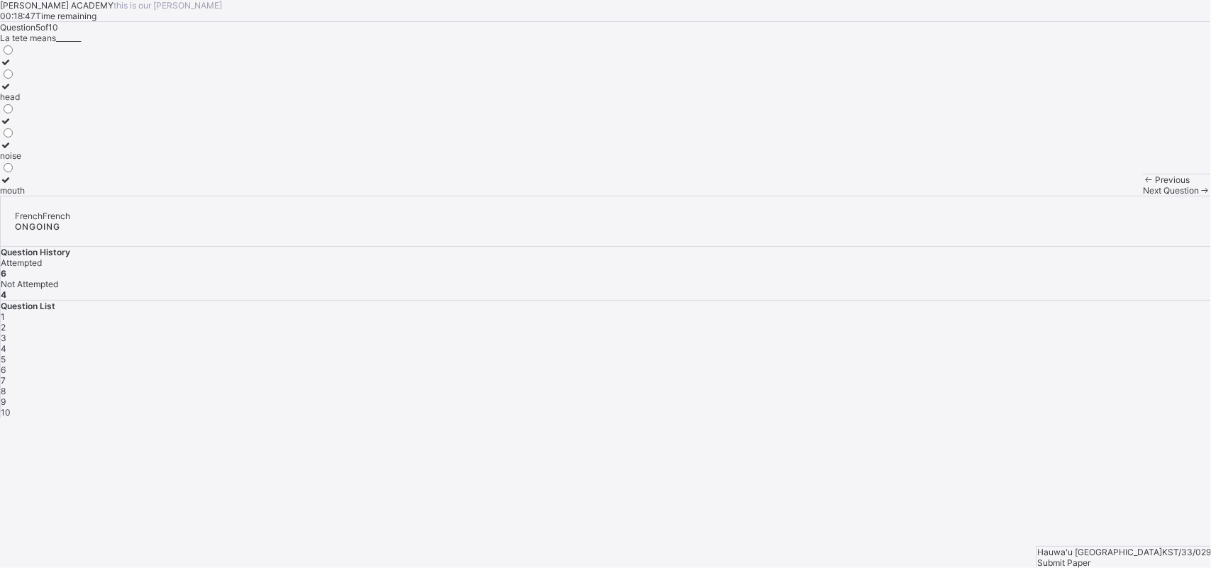
click at [1143, 196] on div "Next Question" at bounding box center [1177, 190] width 68 height 11
click at [1143, 196] on div "Previous Next Question" at bounding box center [1177, 185] width 68 height 22
click at [1143, 196] on div "Next Question" at bounding box center [1177, 190] width 68 height 11
click at [61, 78] on label "see you" at bounding box center [30, 67] width 61 height 21
click at [1143, 196] on div "Previous Next Question" at bounding box center [1177, 185] width 68 height 22
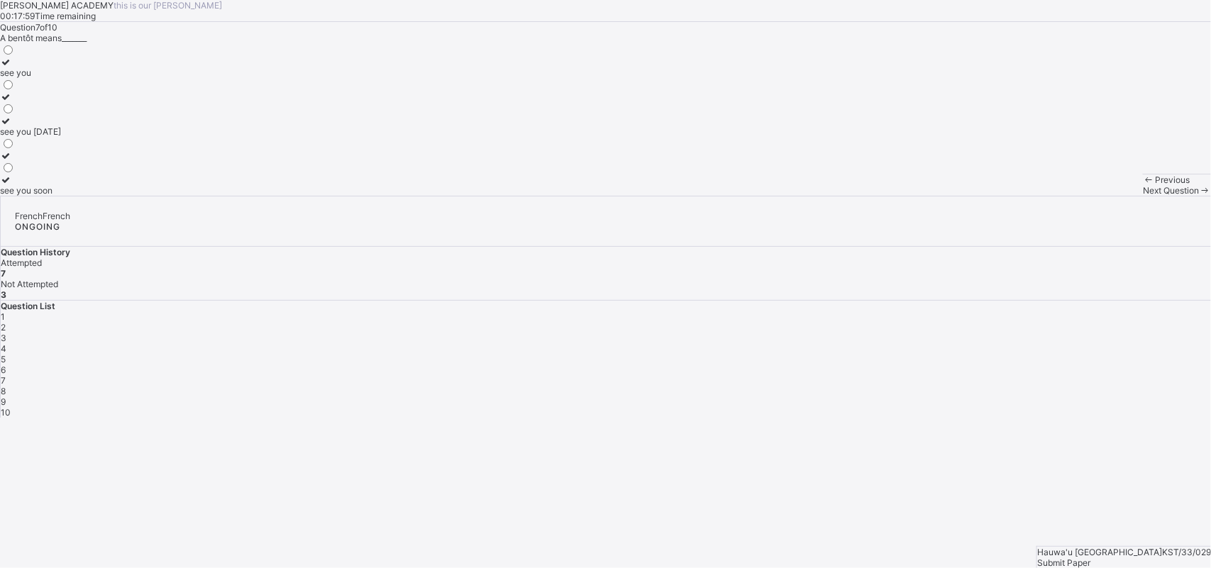
click at [1143, 196] on div "Next Question" at bounding box center [1177, 190] width 68 height 11
click at [61, 102] on div "sorry" at bounding box center [30, 97] width 61 height 11
click at [1143, 196] on div "Next Question" at bounding box center [1177, 190] width 68 height 11
click at [28, 78] on div "mother" at bounding box center [14, 72] width 28 height 11
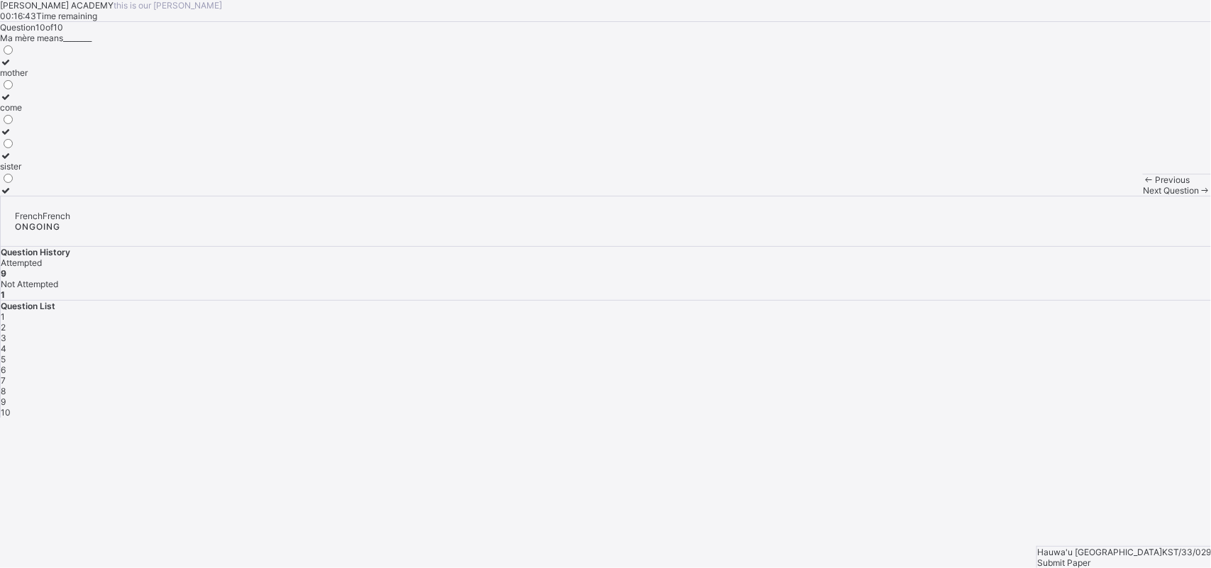
click at [6, 397] on span "9" at bounding box center [3, 402] width 5 height 11
click at [46, 137] on label "grandfather" at bounding box center [23, 126] width 46 height 21
click at [290, 196] on div "[PERSON_NAME] ACADEMY this is our [PERSON_NAME] 00:16:27 Time remaining Questio…" at bounding box center [605, 98] width 1211 height 196
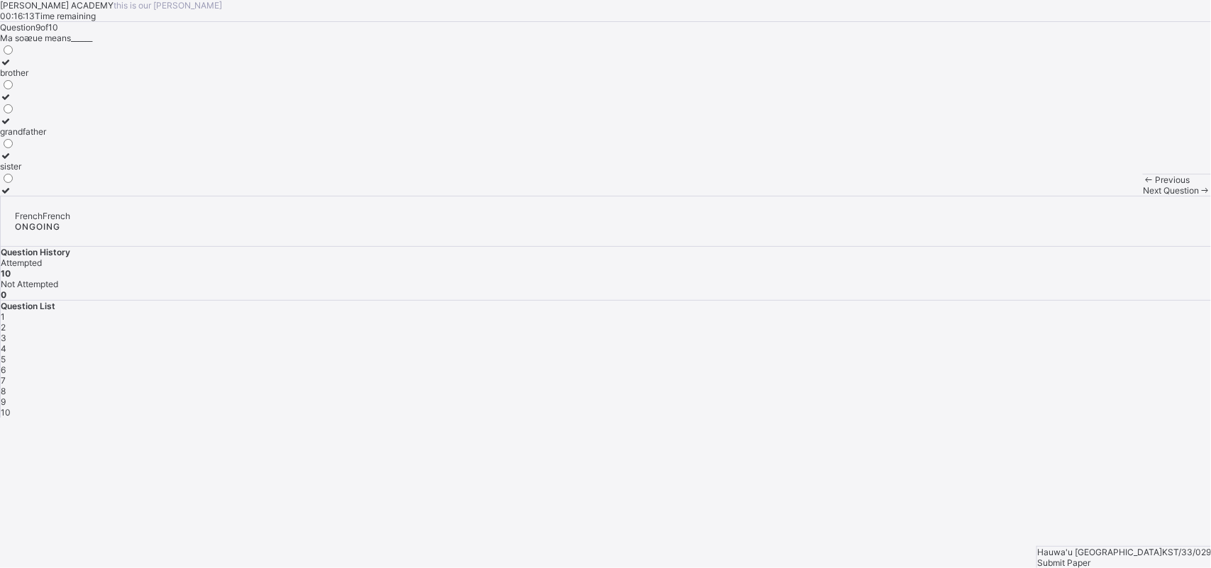
click at [290, 196] on div "[PERSON_NAME] ACADEMY this is our [PERSON_NAME] 00:16:13 Time remaining Questio…" at bounding box center [605, 98] width 1211 height 196
click at [290, 196] on div "[PERSON_NAME] ACADEMY this is our [PERSON_NAME] 00:16:12 Time remaining Questio…" at bounding box center [605, 98] width 1211 height 196
click at [1143, 196] on div "Previous Next Question" at bounding box center [1177, 185] width 68 height 22
click at [1143, 196] on div "Next Question" at bounding box center [1177, 190] width 68 height 11
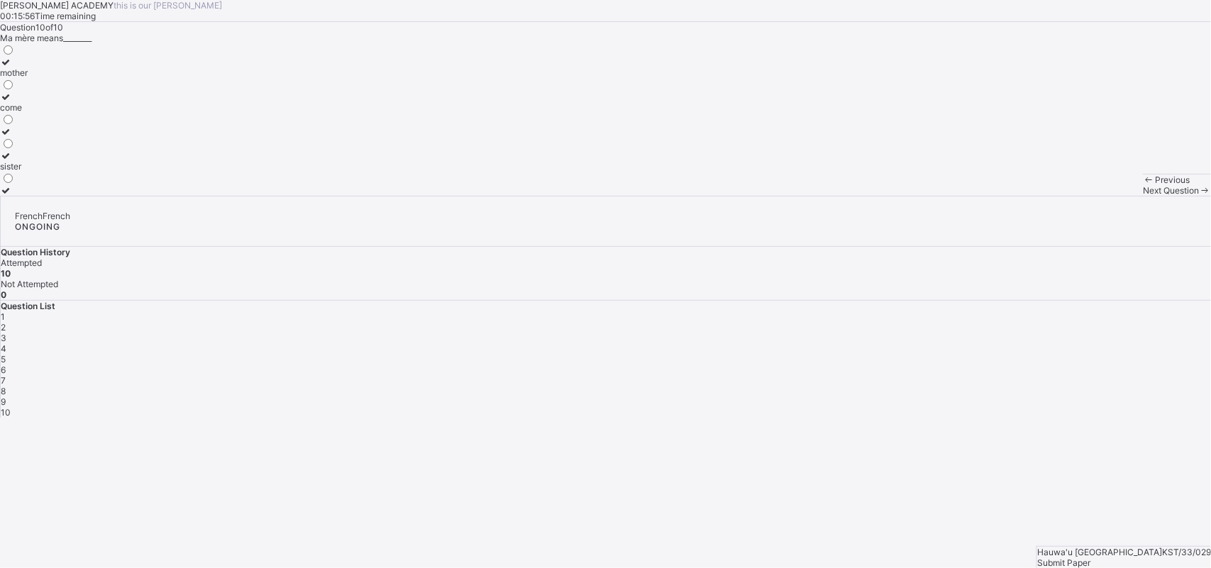
click at [1172, 546] on div "Hauwa'u Garba KST/33/029 Submit Paper" at bounding box center [1124, 557] width 175 height 22
click at [1169, 558] on div "Submit Paper" at bounding box center [1124, 563] width 174 height 11
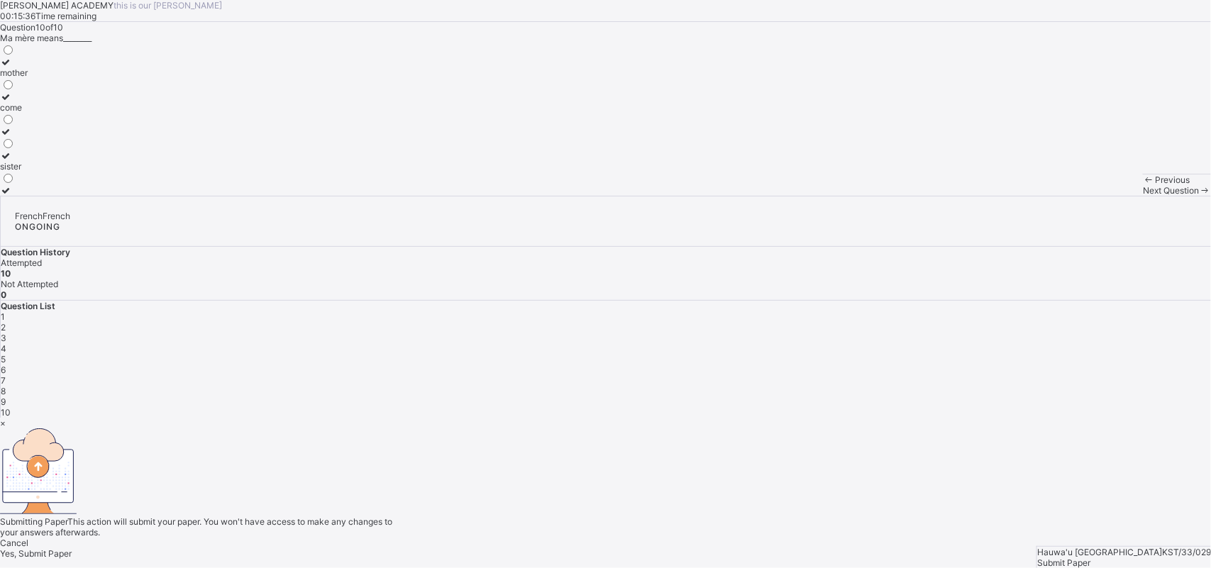
click at [623, 549] on div "Yes, Submit Paper" at bounding box center [605, 554] width 1211 height 11
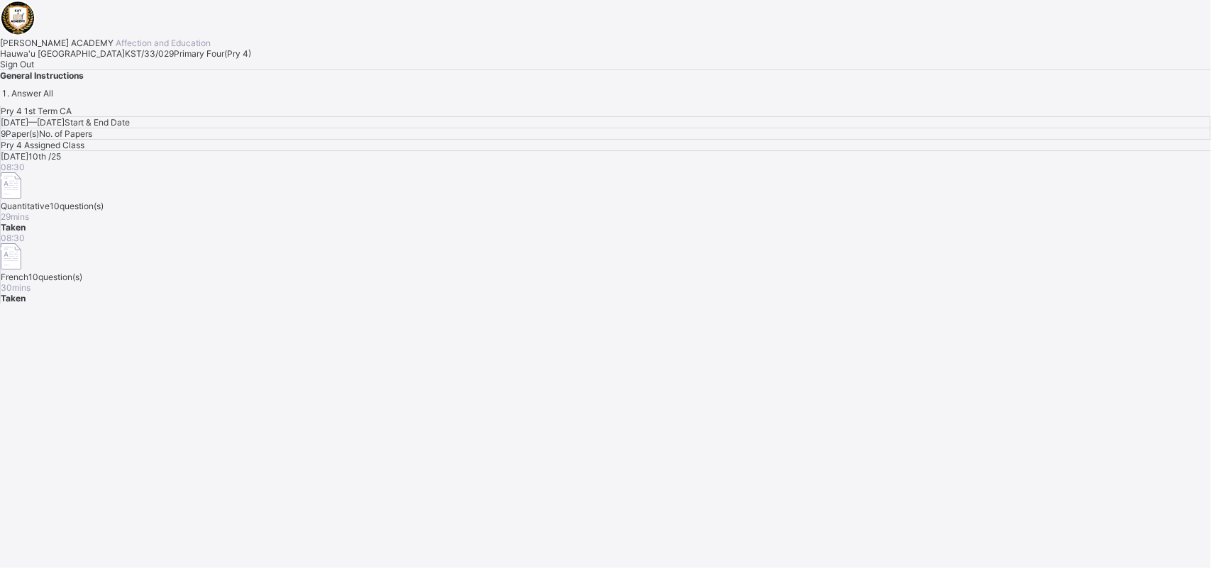
click at [34, 70] on span "Sign Out" at bounding box center [17, 64] width 34 height 11
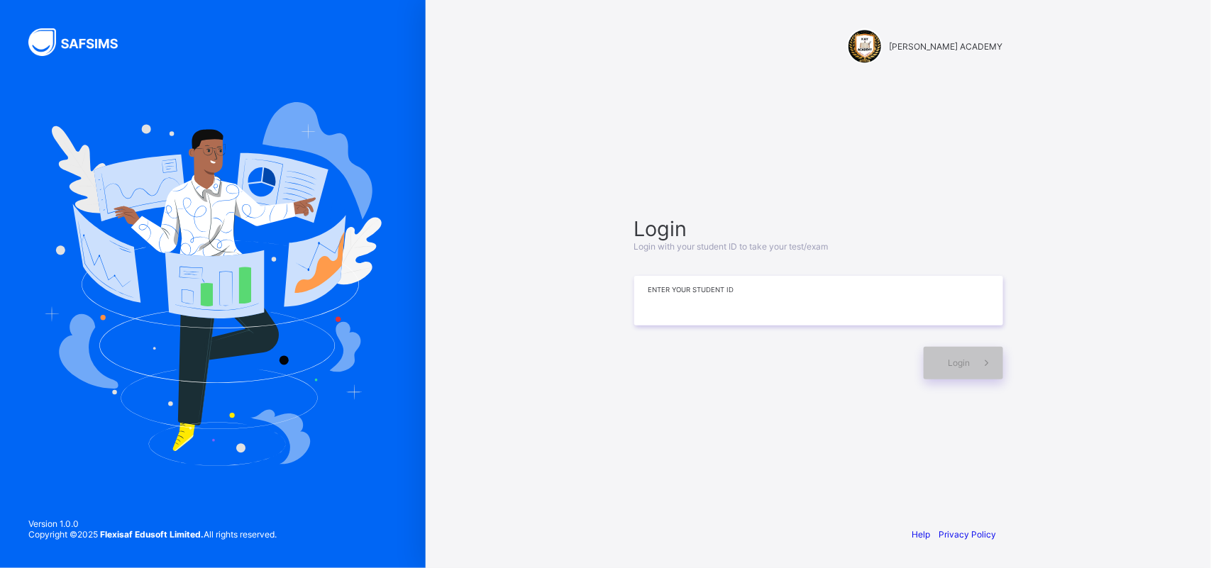
click at [668, 313] on input at bounding box center [818, 301] width 369 height 50
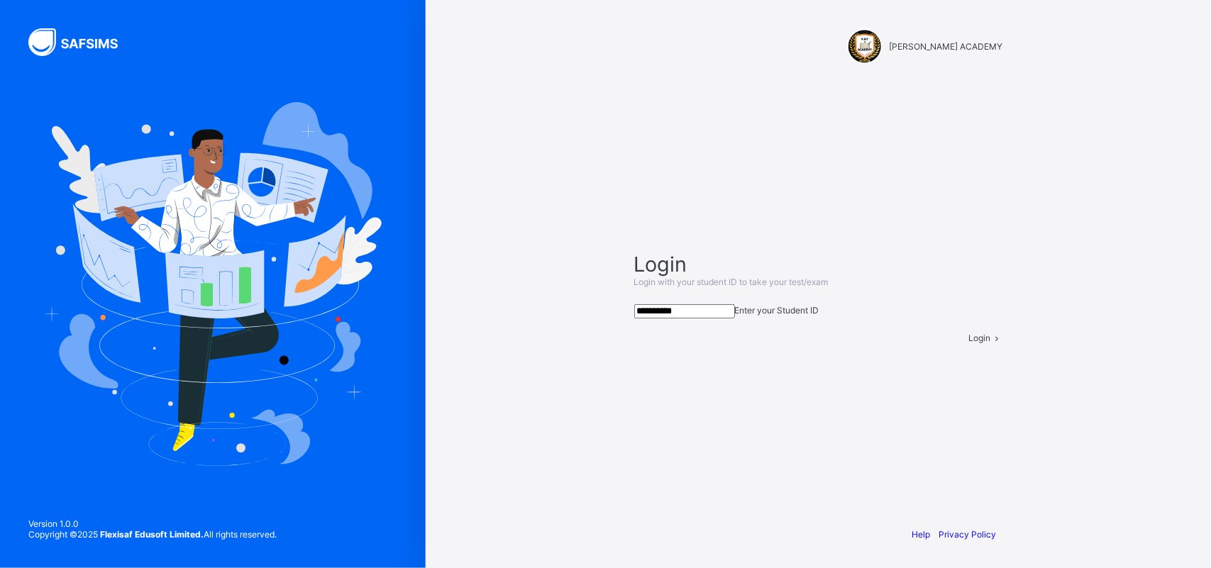
type input "**********"
click at [969, 343] on div "Login" at bounding box center [986, 338] width 34 height 11
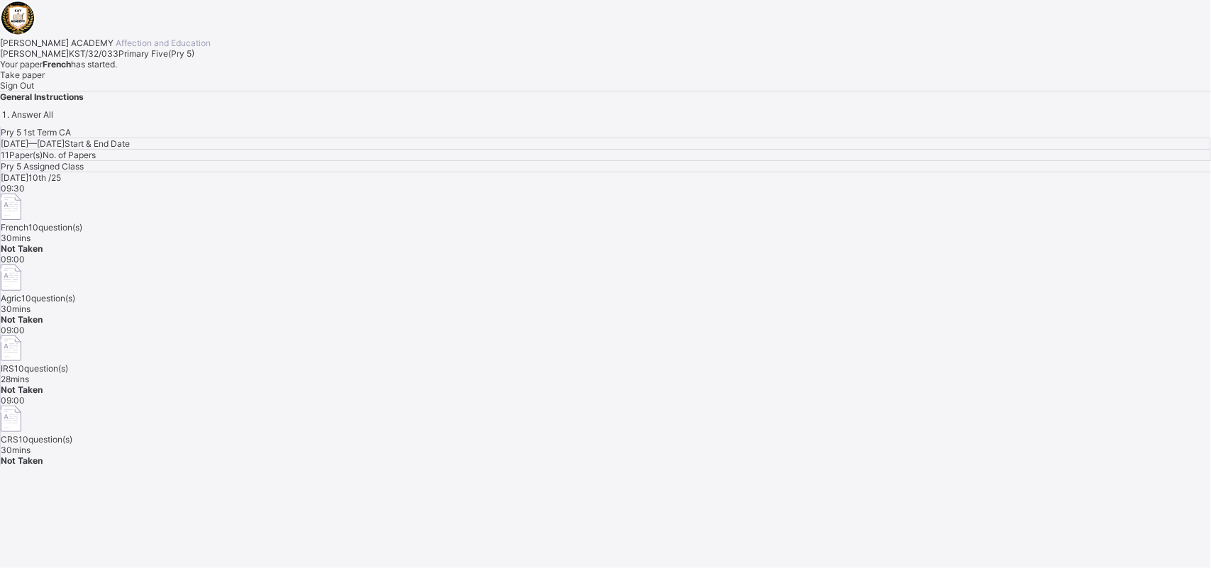
click at [45, 80] on span "Take paper" at bounding box center [22, 75] width 45 height 11
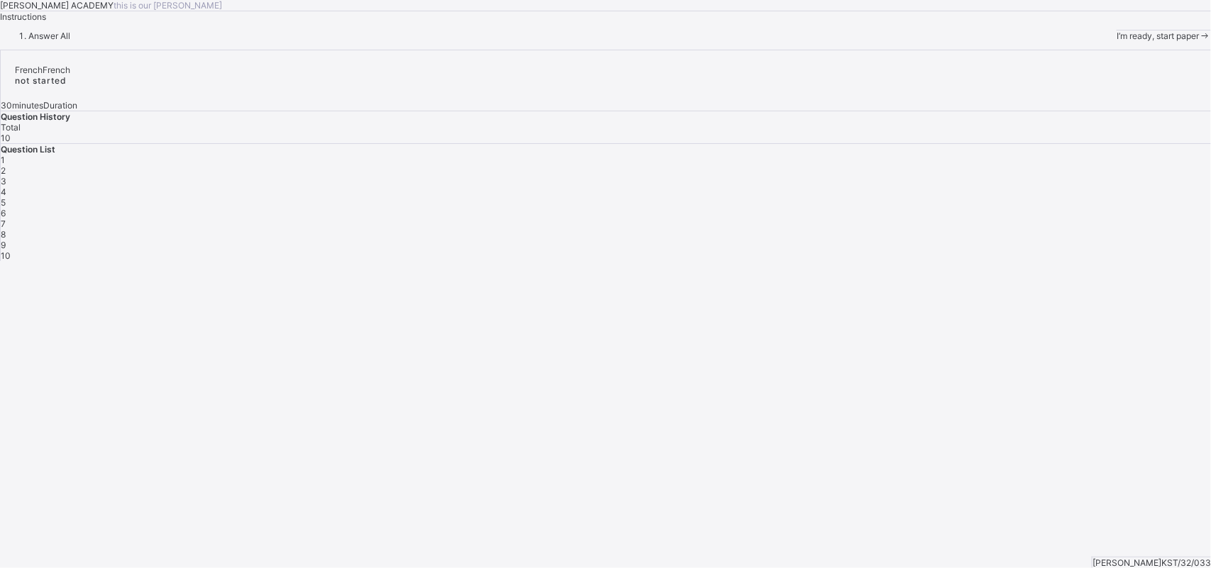
click at [1117, 41] on span "I’m ready, start paper" at bounding box center [1158, 36] width 82 height 11
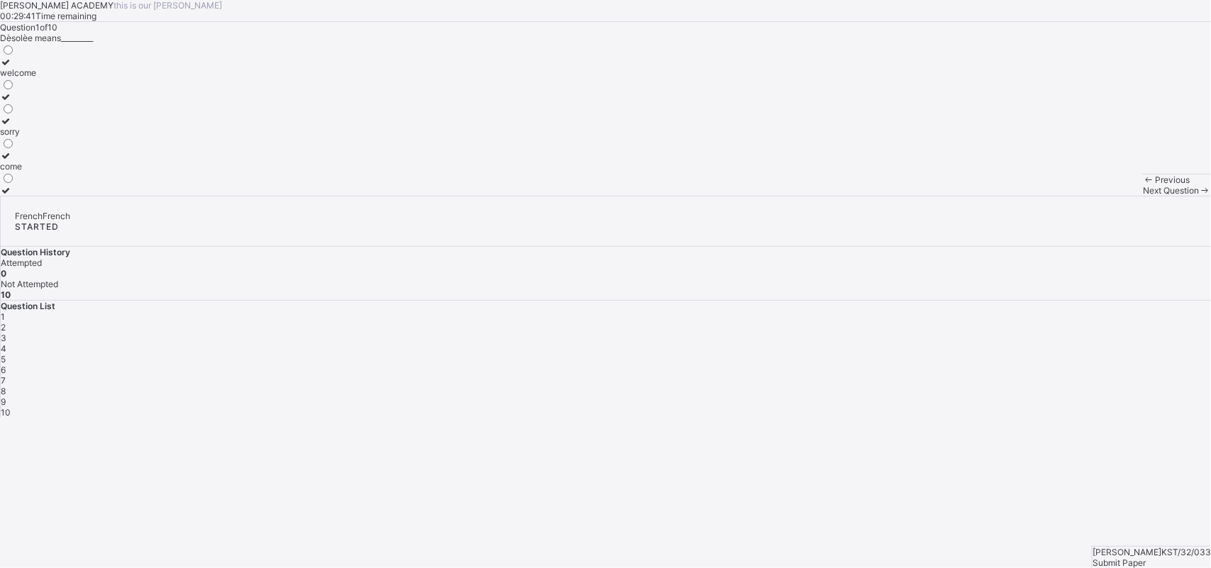
click at [36, 78] on div "welcome" at bounding box center [18, 72] width 36 height 11
click at [1143, 196] on span "Next Question" at bounding box center [1171, 190] width 56 height 11
click at [6, 322] on span "2" at bounding box center [3, 327] width 5 height 11
click at [87, 78] on div "Praia" at bounding box center [43, 72] width 87 height 11
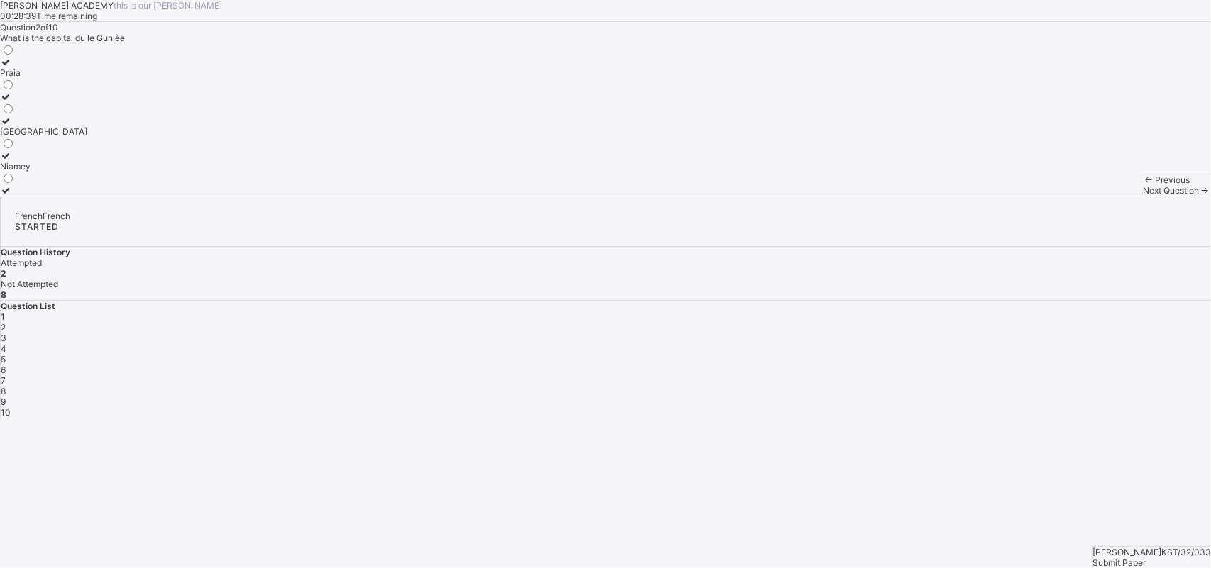
click at [1143, 196] on div "Next Question" at bounding box center [1177, 190] width 68 height 11
click at [87, 113] on div "Accra" at bounding box center [43, 107] width 87 height 11
click at [1143, 196] on span "Next Question" at bounding box center [1171, 190] width 56 height 11
click at [136, 172] on label "[PERSON_NAME] is drinking water" at bounding box center [68, 160] width 136 height 21
click at [1143, 196] on div "Next Question" at bounding box center [1177, 190] width 68 height 11
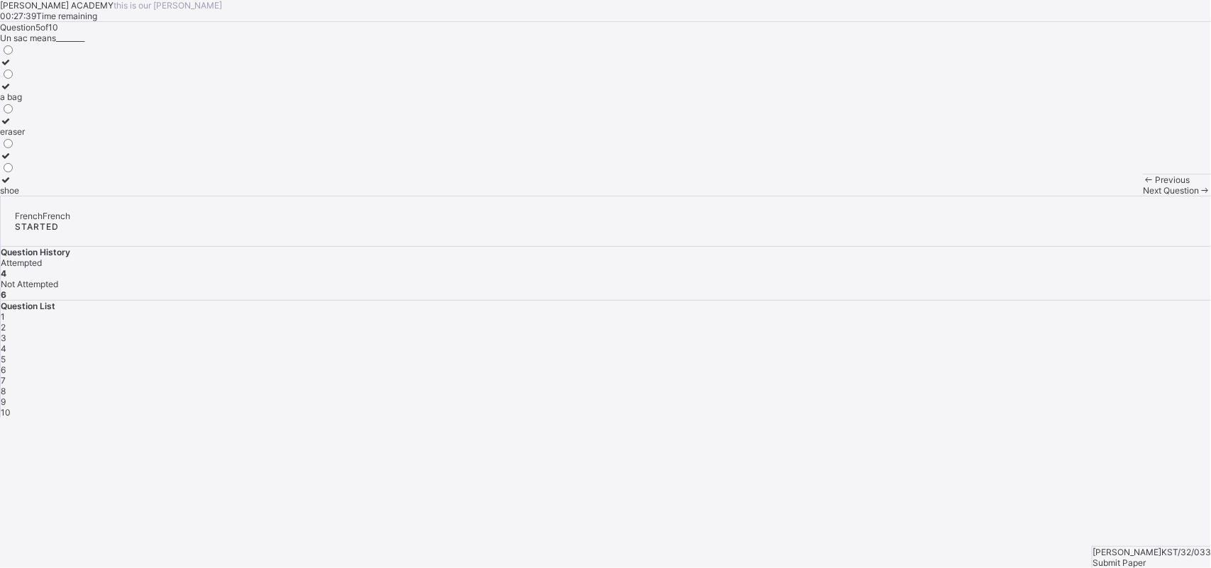
click at [25, 102] on div "a bag" at bounding box center [12, 97] width 25 height 11
click at [1143, 196] on span "Next Question" at bounding box center [1171, 190] width 56 height 11
click at [72, 78] on label "how is work" at bounding box center [36, 67] width 72 height 21
click at [1143, 196] on span "Next Question" at bounding box center [1171, 190] width 56 height 11
click at [87, 196] on div "Abuja Dakar [PERSON_NAME]" at bounding box center [43, 119] width 87 height 153
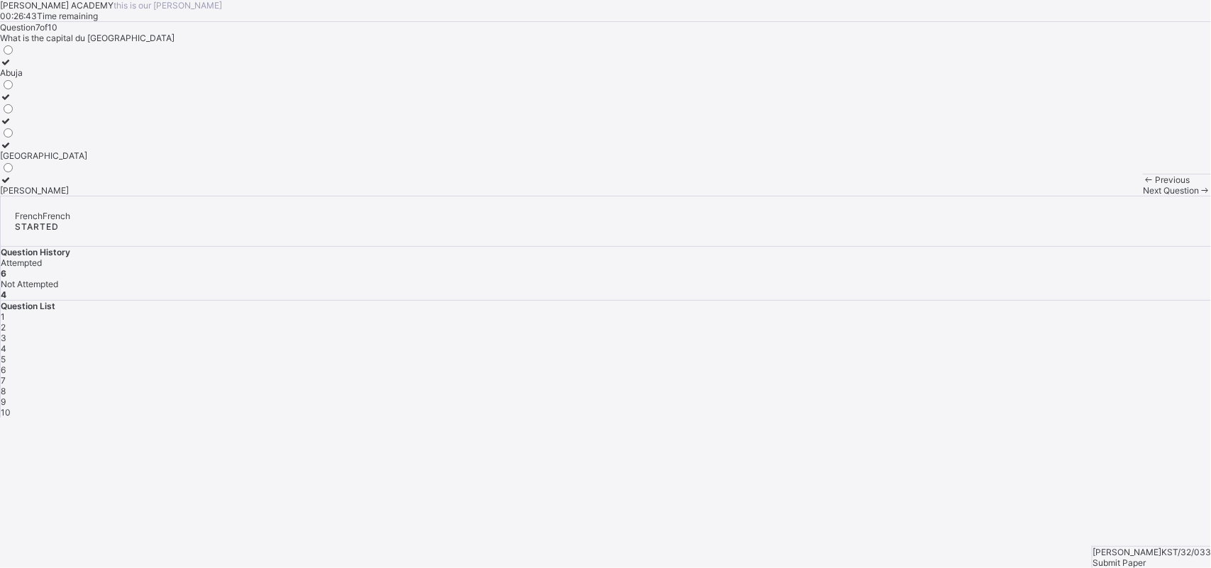
click at [87, 78] on label "Abuja" at bounding box center [43, 67] width 87 height 21
click at [1143, 196] on div "Next Question" at bounding box center [1177, 190] width 68 height 11
click at [99, 78] on div "the baby is keeping quiet" at bounding box center [49, 72] width 99 height 11
click at [1143, 196] on div "Next Question" at bounding box center [1177, 190] width 68 height 11
click at [64, 78] on div "Serah is praying" at bounding box center [32, 72] width 64 height 11
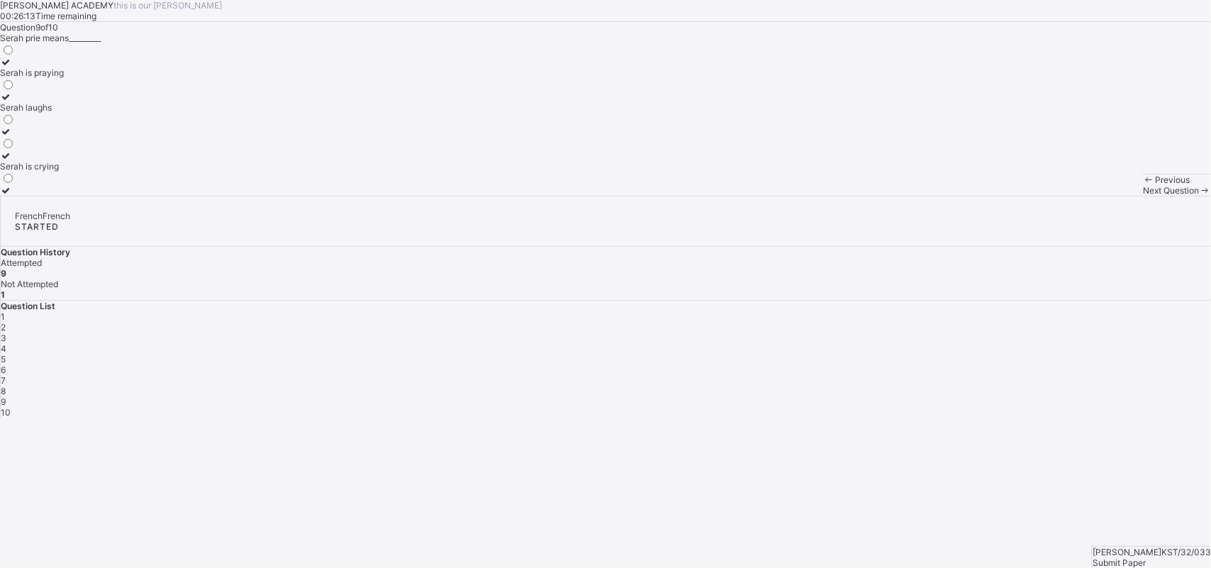
click at [1143, 196] on span "Next Question" at bounding box center [1171, 190] width 56 height 11
click at [22, 102] on div "chalk" at bounding box center [11, 97] width 22 height 11
click at [1146, 558] on span "Submit Paper" at bounding box center [1119, 563] width 53 height 11
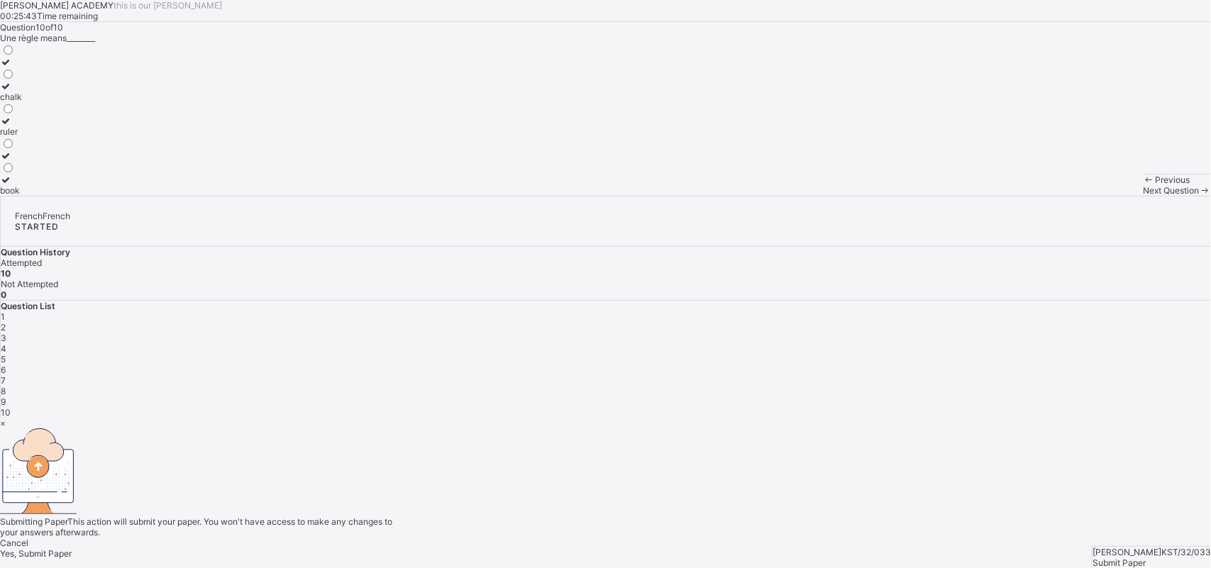
click at [72, 549] on span "Yes, Submit Paper" at bounding box center [36, 554] width 72 height 11
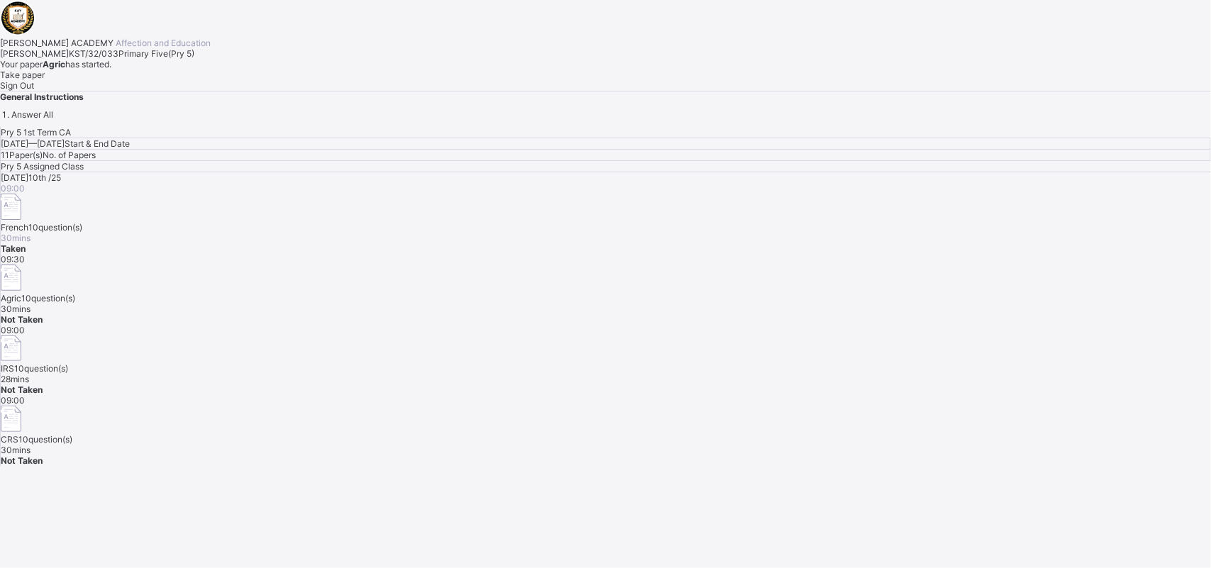
click at [187, 80] on div "Take paper" at bounding box center [605, 75] width 1211 height 11
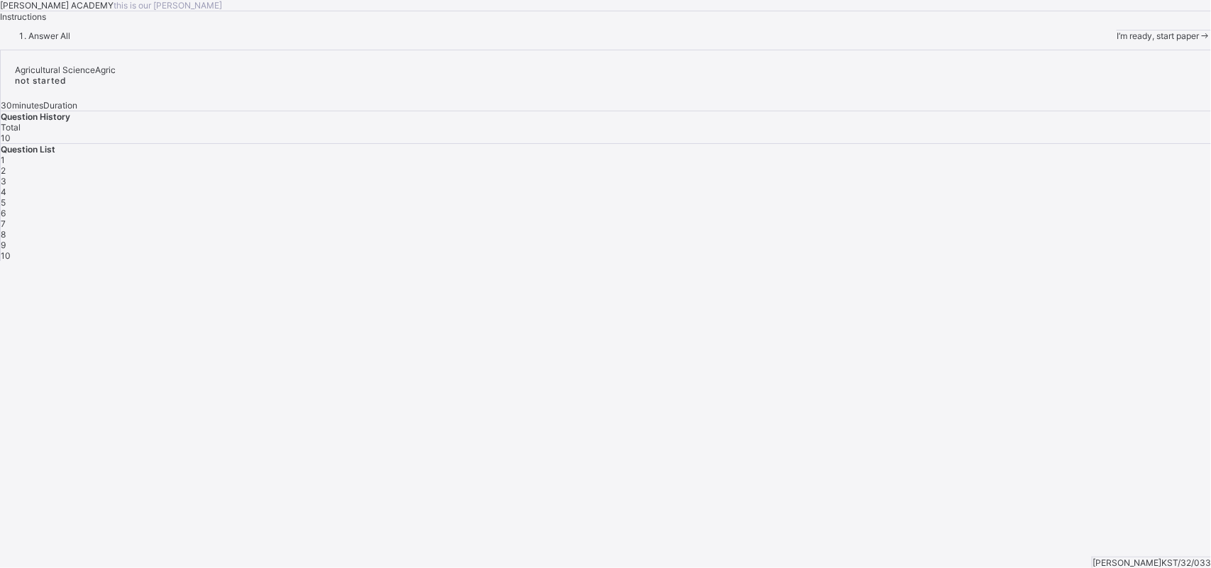
click at [1199, 41] on span at bounding box center [1205, 36] width 12 height 11
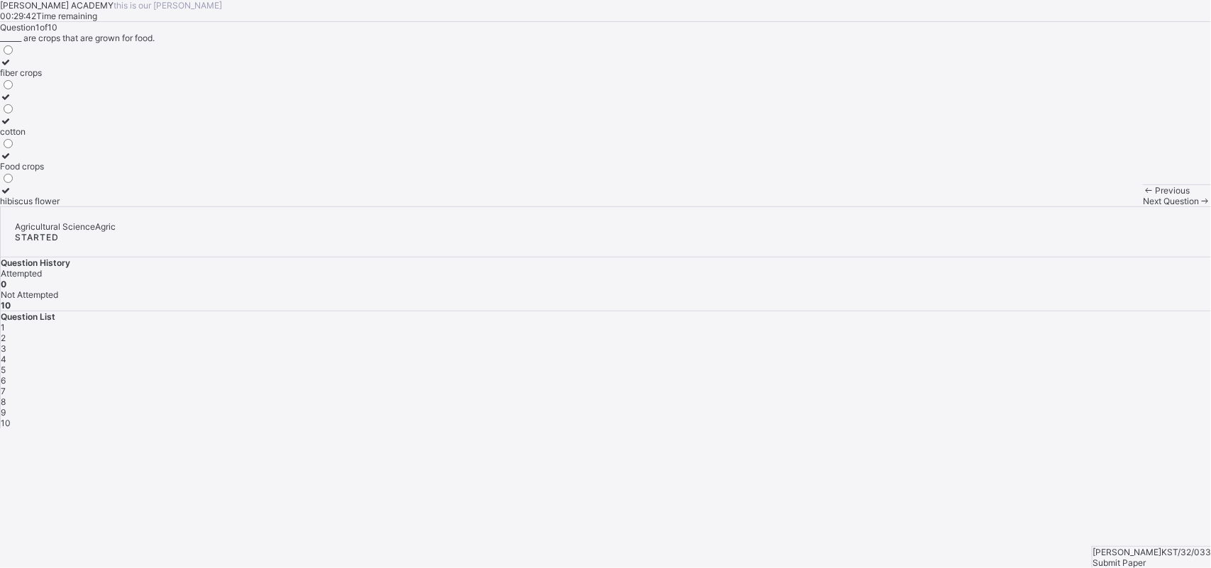
click at [60, 172] on div "Food crops" at bounding box center [30, 166] width 60 height 11
click at [1143, 207] on div "Next Question" at bounding box center [1177, 201] width 68 height 11
click at [21, 182] on div "three" at bounding box center [10, 177] width 21 height 11
click at [1143, 207] on div "Next Question" at bounding box center [1177, 201] width 68 height 11
click at [40, 113] on label "top soil" at bounding box center [20, 102] width 40 height 21
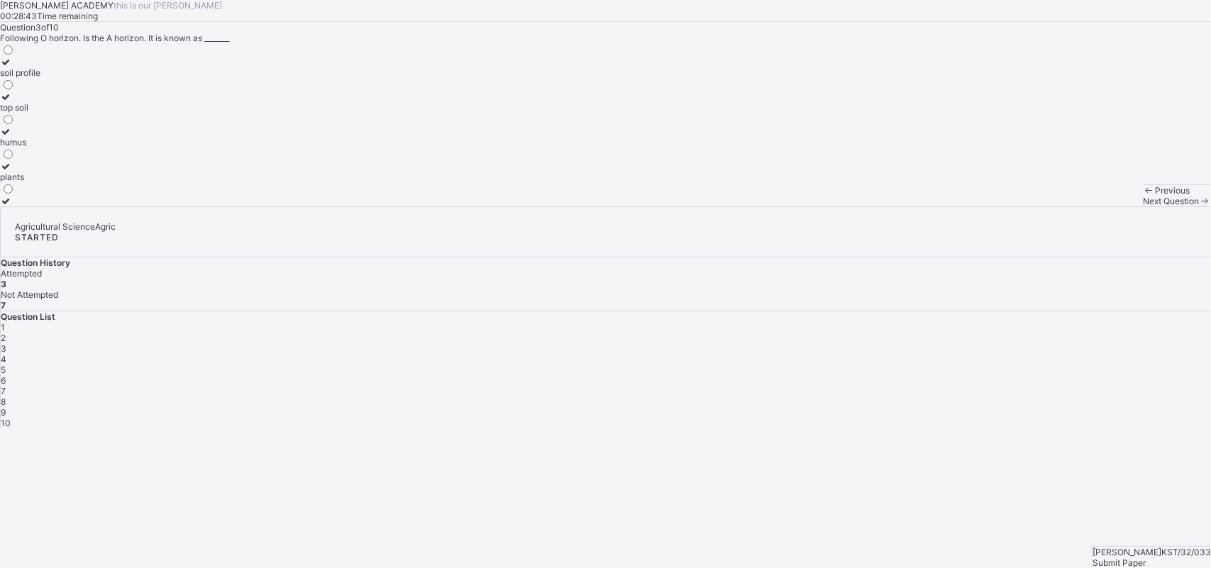
click at [1199, 207] on icon at bounding box center [1205, 201] width 12 height 11
click at [83, 172] on label "acid rain" at bounding box center [41, 160] width 83 height 21
click at [1143, 207] on span "Next Question" at bounding box center [1171, 201] width 56 height 11
click at [94, 207] on label "Erosion" at bounding box center [47, 195] width 94 height 21
click at [1143, 207] on span "Next Question" at bounding box center [1171, 201] width 56 height 11
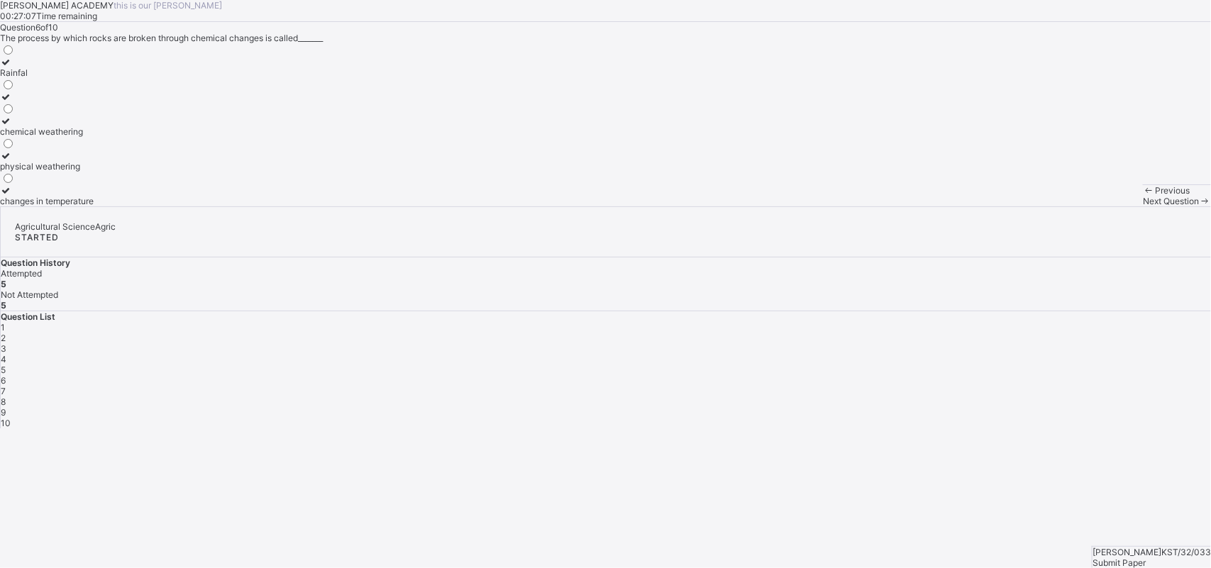
click at [94, 78] on div "Rainfal" at bounding box center [47, 72] width 94 height 11
click at [1143, 207] on span "Next Question" at bounding box center [1171, 201] width 56 height 11
click at [64, 148] on div "carbon dioxide" at bounding box center [32, 142] width 64 height 11
click at [1143, 207] on span "Next Question" at bounding box center [1171, 201] width 56 height 11
click at [42, 102] on div "Soil profile" at bounding box center [21, 97] width 42 height 11
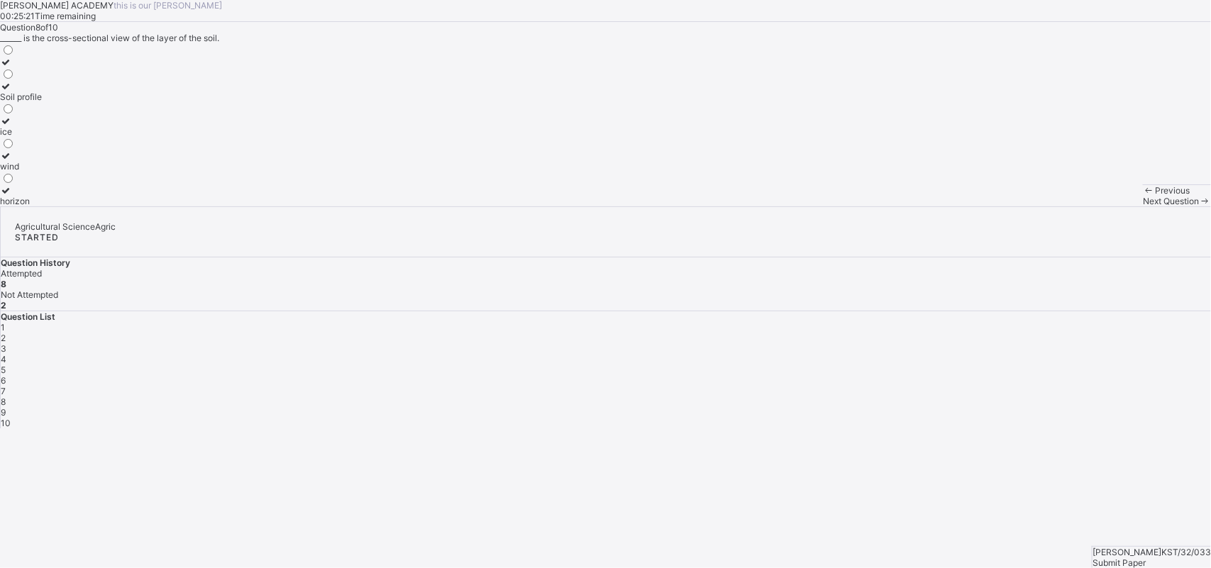
click at [1143, 207] on div "Next Question" at bounding box center [1177, 201] width 68 height 11
click at [106, 78] on label "fruits and plants" at bounding box center [53, 67] width 106 height 21
click at [1143, 207] on span "Next Question" at bounding box center [1171, 201] width 56 height 11
click at [62, 172] on label "crops" at bounding box center [31, 160] width 62 height 21
click at [1146, 558] on span "Submit Paper" at bounding box center [1119, 563] width 53 height 11
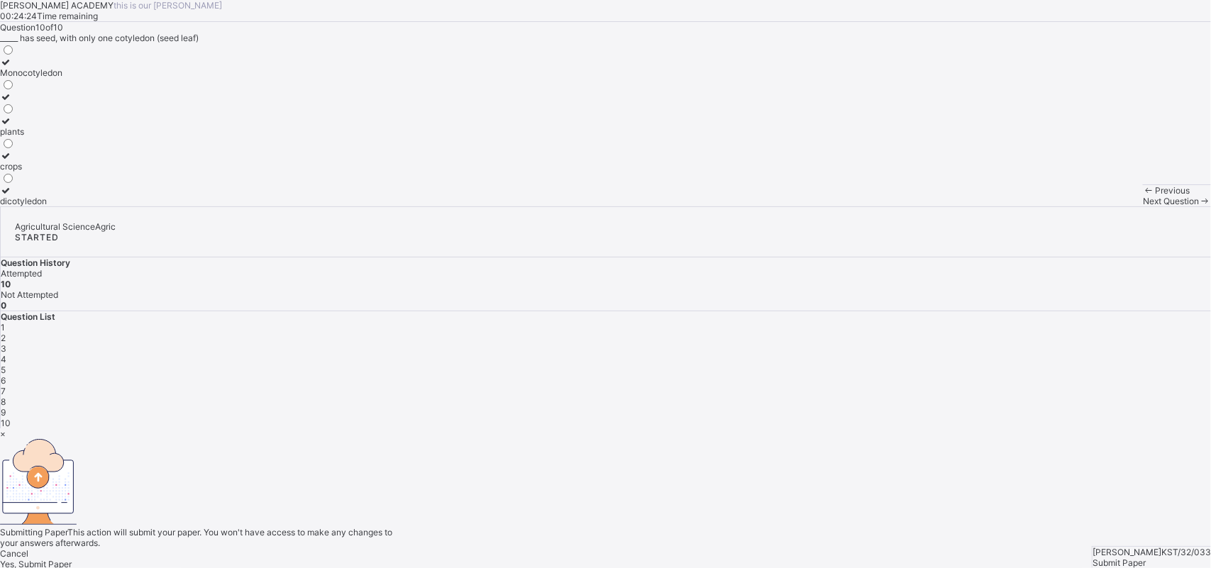
click at [667, 559] on div "Yes, Submit Paper" at bounding box center [605, 564] width 1211 height 11
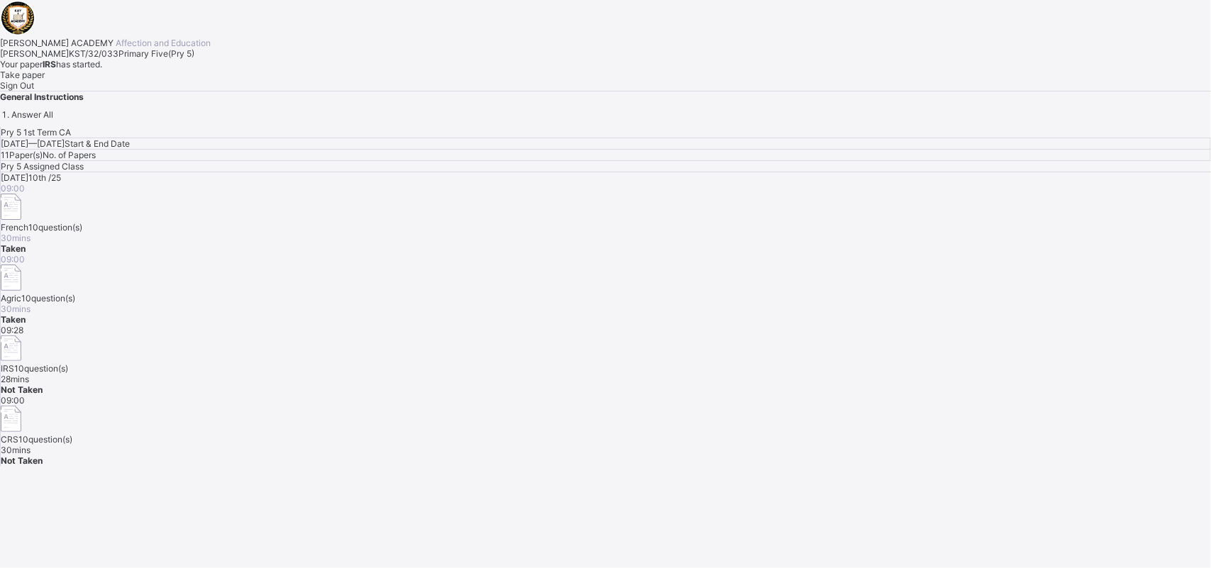
click at [767, 359] on div "[DATE] 10th /25 09:00 French 10 question(s) 30 mins Taken 09:00 Agric 10 questi…" at bounding box center [606, 319] width 1211 height 294
click at [764, 406] on div "CRS 10 question(s)" at bounding box center [606, 425] width 1211 height 39
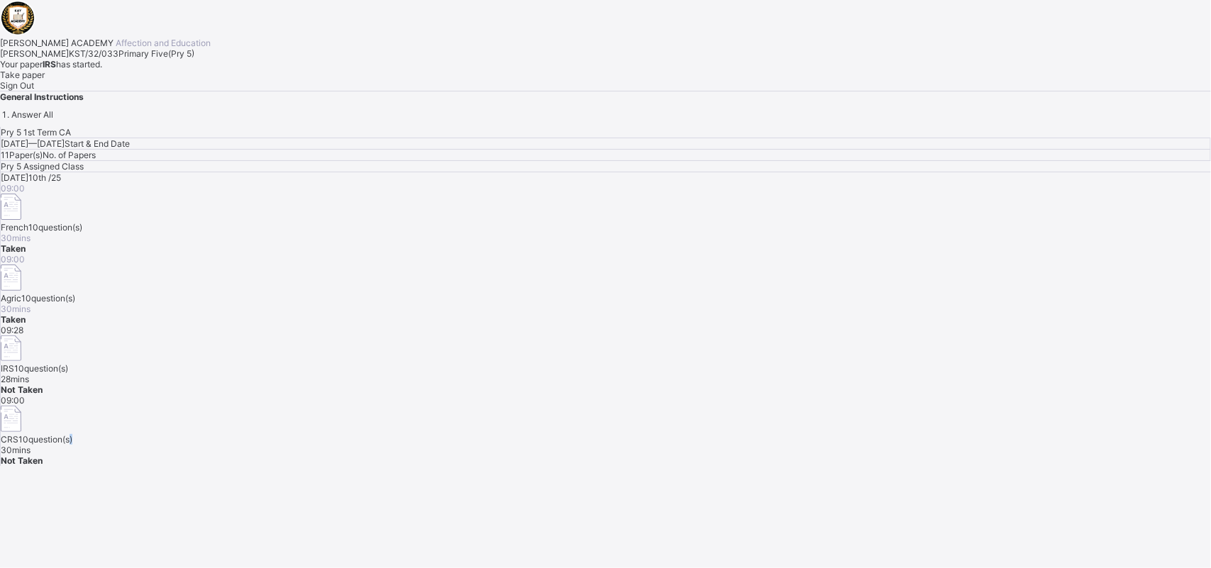
click at [764, 406] on div "CRS 10 question(s)" at bounding box center [606, 425] width 1211 height 39
click at [160, 80] on div "Take paper" at bounding box center [605, 75] width 1211 height 11
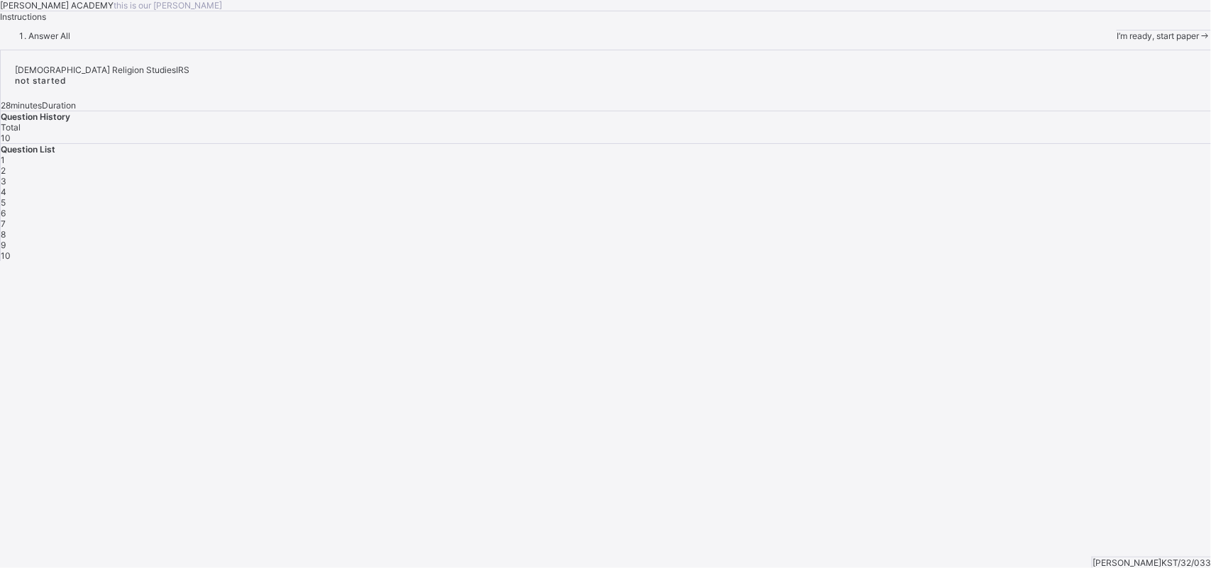
click at [1117, 41] on div "I’m ready, start paper" at bounding box center [1164, 36] width 94 height 11
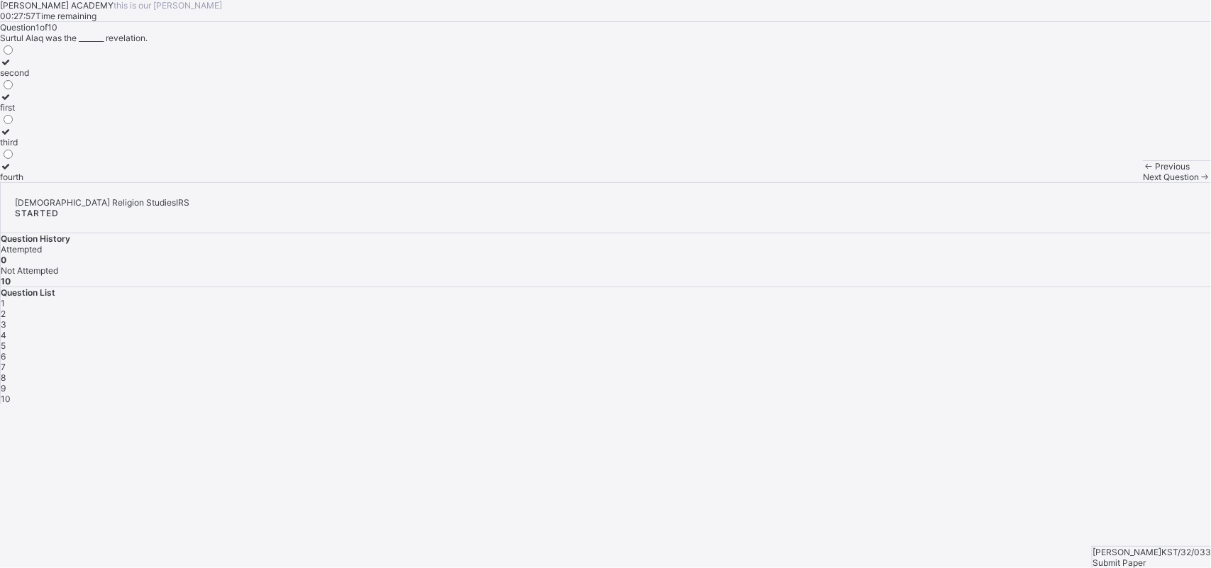
click at [29, 78] on div "second" at bounding box center [14, 72] width 29 height 11
click at [1146, 558] on span "Submit Paper" at bounding box center [1119, 563] width 53 height 11
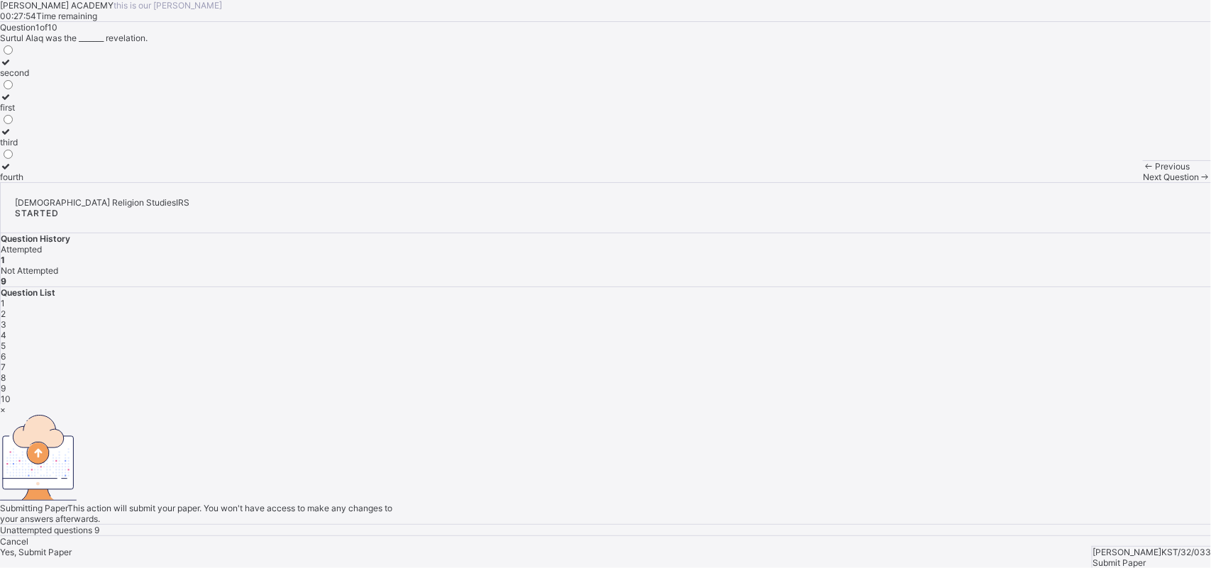
click at [661, 536] on div "Cancel Yes, Submit Paper" at bounding box center [605, 546] width 1211 height 21
click at [72, 547] on span "Yes, Submit Paper" at bounding box center [36, 552] width 72 height 11
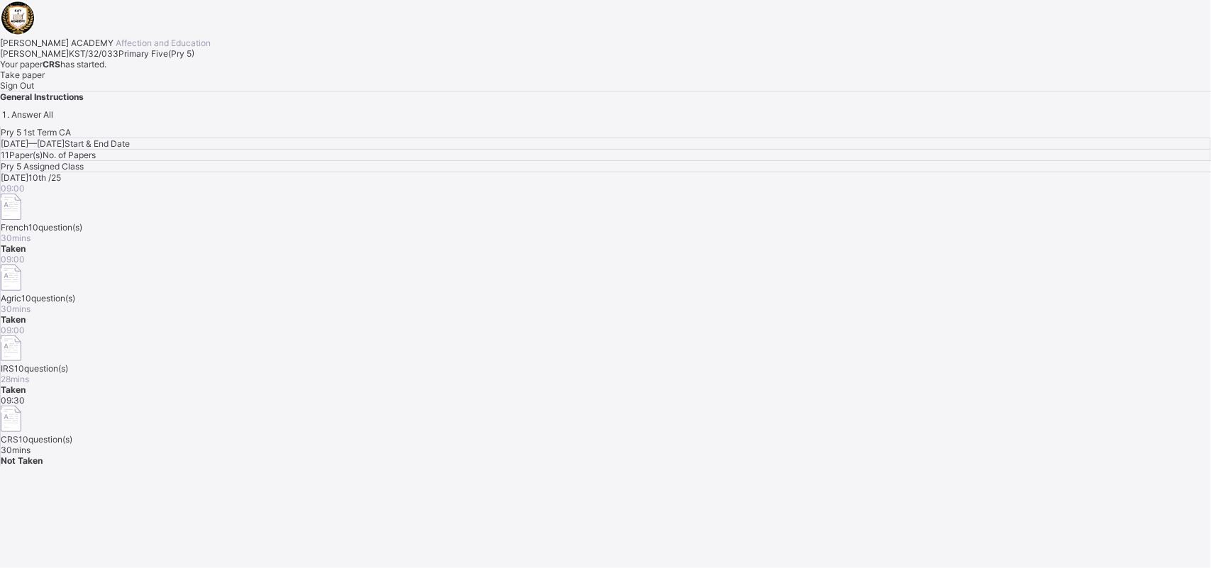
click at [45, 80] on span "Take paper" at bounding box center [22, 75] width 45 height 11
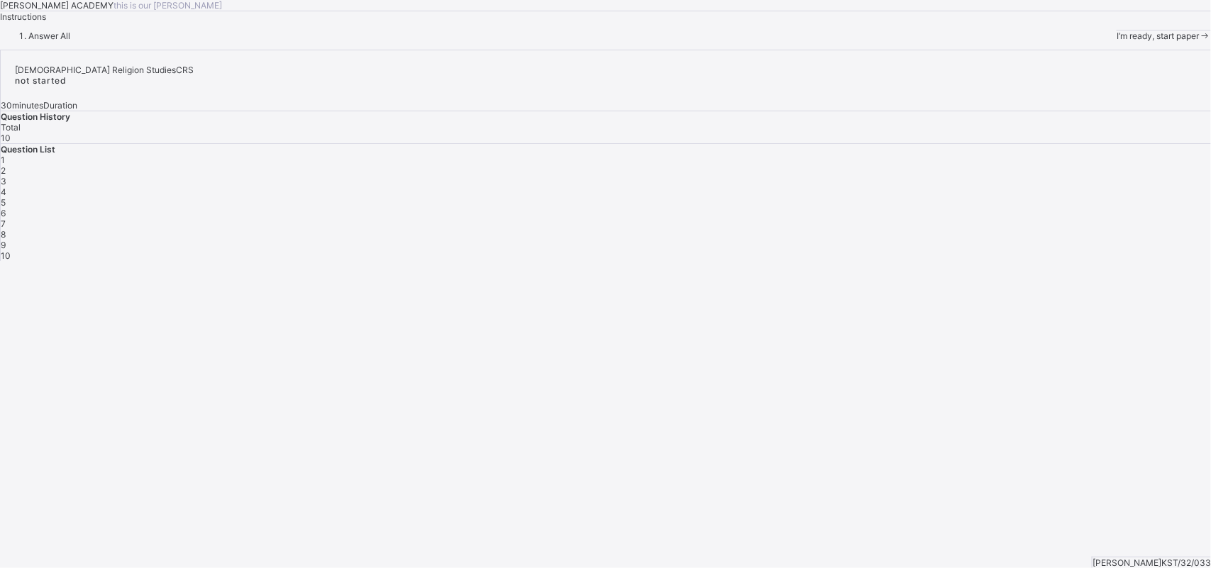
click at [1117, 41] on span "I’m ready, start paper" at bounding box center [1158, 36] width 82 height 11
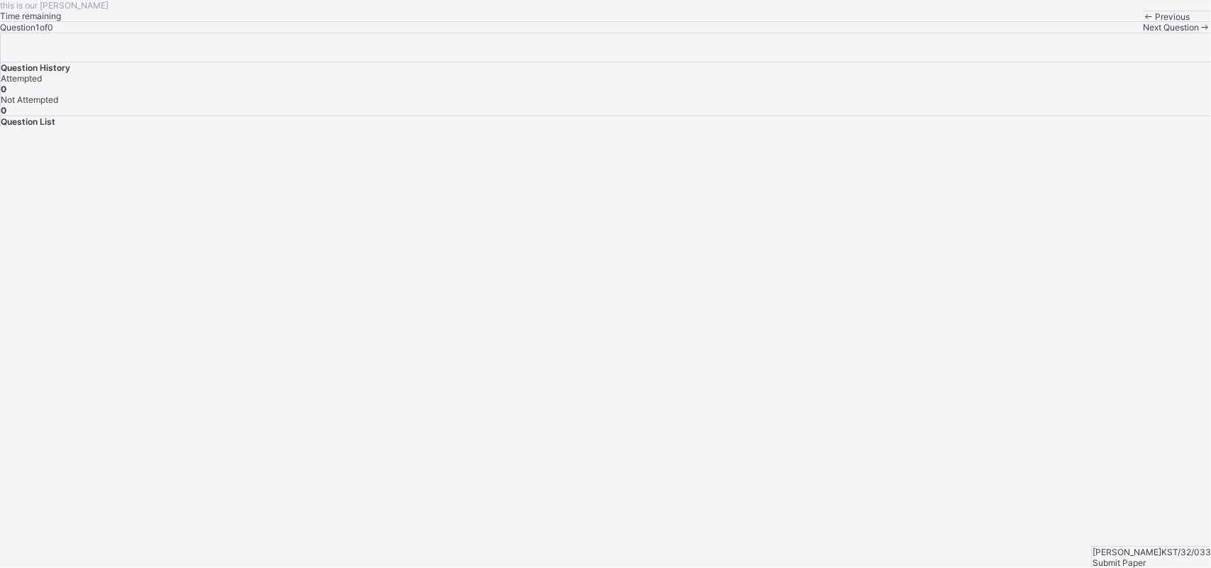
click at [1143, 22] on div "Previous" at bounding box center [1177, 16] width 68 height 11
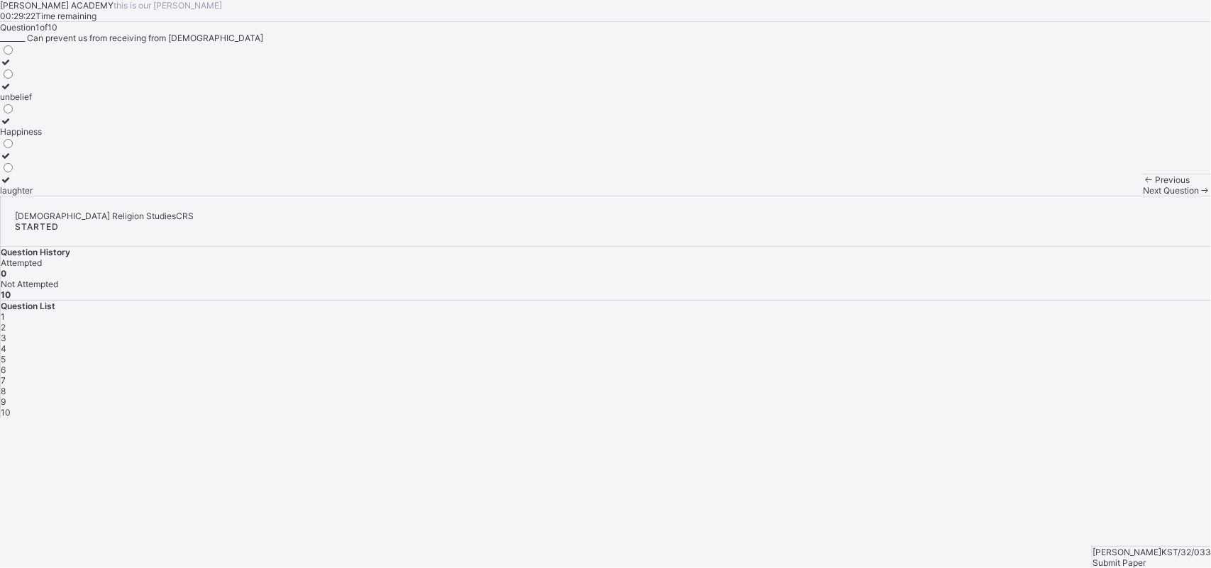
click at [42, 137] on label "Happiness" at bounding box center [21, 126] width 42 height 21
click at [1143, 196] on div "Next Question" at bounding box center [1177, 190] width 68 height 11
click at [86, 126] on div "lazy and busy body" at bounding box center [43, 121] width 86 height 11
click at [1143, 196] on div "Next Question" at bounding box center [1177, 190] width 68 height 11
click at [95, 196] on div "Shepherd" at bounding box center [47, 190] width 95 height 11
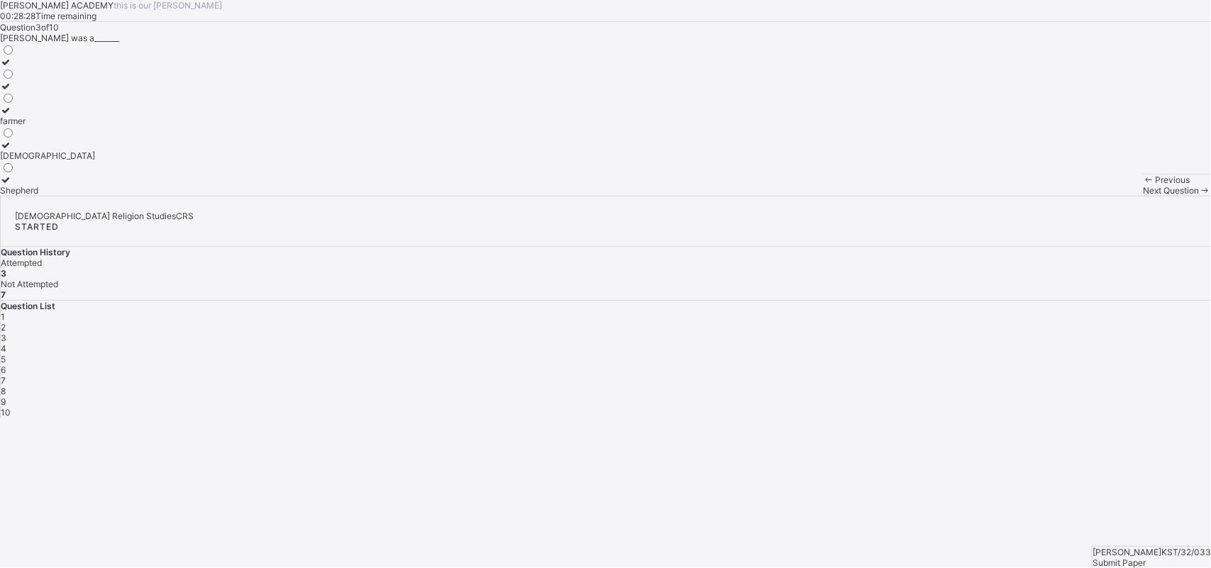
click at [1143, 196] on div "Next Question" at bounding box center [1177, 190] width 68 height 11
click at [106, 148] on div "[PERSON_NAME] the great" at bounding box center [53, 142] width 106 height 11
click at [1143, 196] on div "Next Question" at bounding box center [1177, 190] width 68 height 11
click at [60, 196] on div "moon and stars" at bounding box center [30, 190] width 60 height 11
click at [1143, 196] on span "Next Question" at bounding box center [1171, 190] width 56 height 11
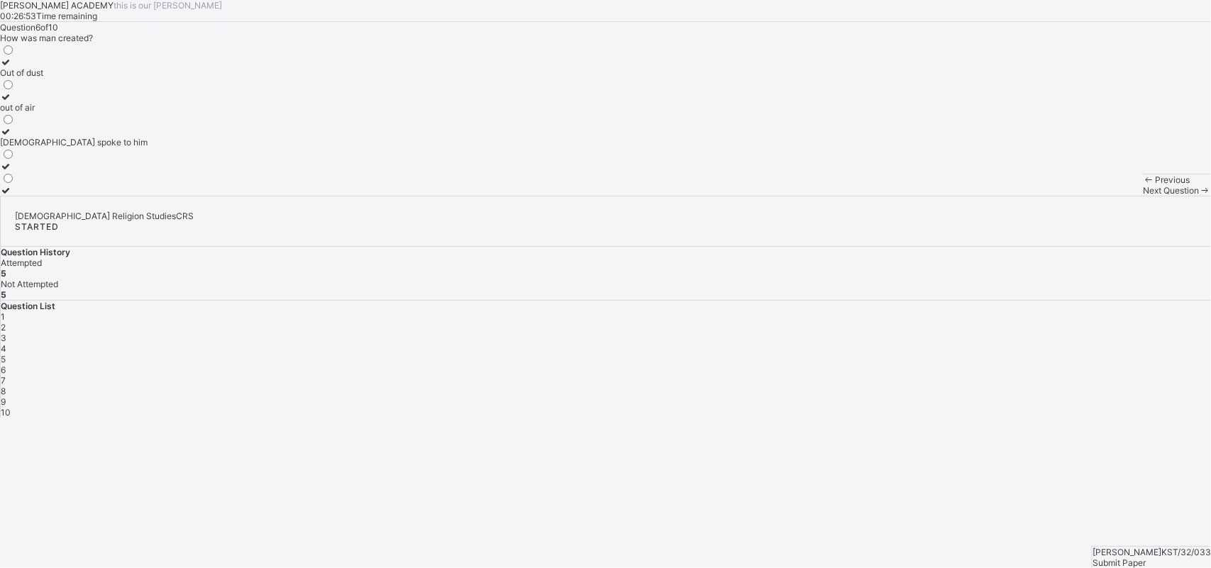
click at [148, 78] on label "Out of dust" at bounding box center [74, 67] width 148 height 21
click at [1143, 196] on span "Next Question" at bounding box center [1171, 190] width 56 height 11
click at [344, 189] on div "[PERSON_NAME] Good luck" at bounding box center [605, 119] width 1211 height 153
click at [69, 137] on div "[PERSON_NAME]" at bounding box center [34, 131] width 69 height 11
click at [1143, 196] on span "Next Question" at bounding box center [1171, 190] width 56 height 11
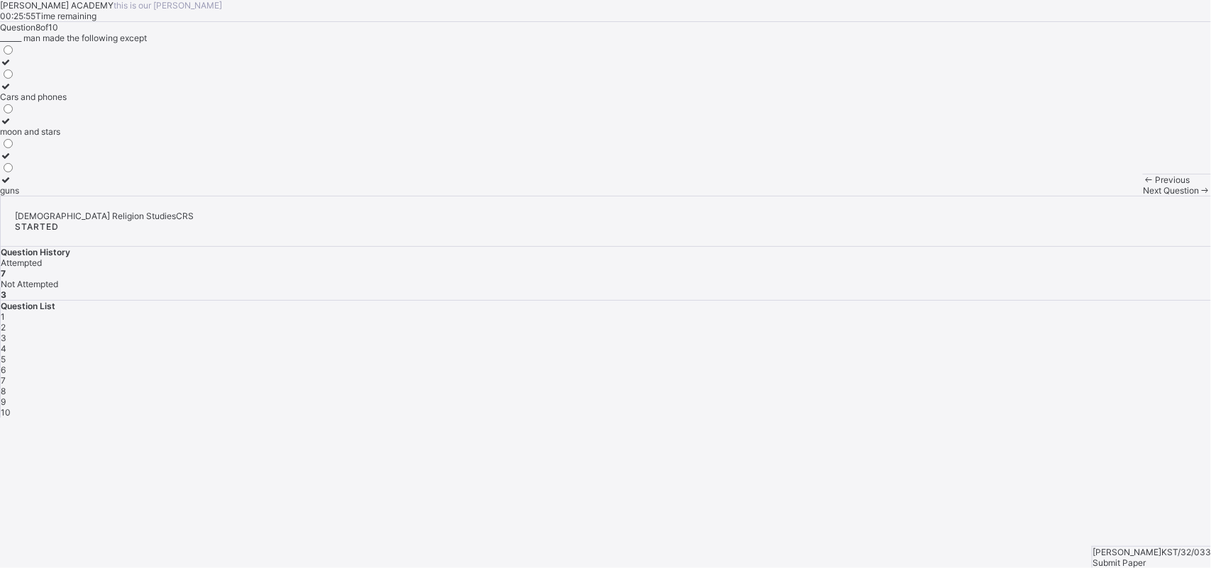
click at [67, 137] on div "moon and stars" at bounding box center [33, 131] width 67 height 11
click at [1143, 196] on div "Next Question" at bounding box center [1177, 190] width 68 height 11
click at [95, 148] on div "[DEMOGRAPHIC_DATA]" at bounding box center [47, 142] width 95 height 11
click at [1143, 196] on div "Previous Next Question" at bounding box center [1177, 185] width 68 height 22
click at [1143, 196] on div "Next Question" at bounding box center [1177, 190] width 68 height 11
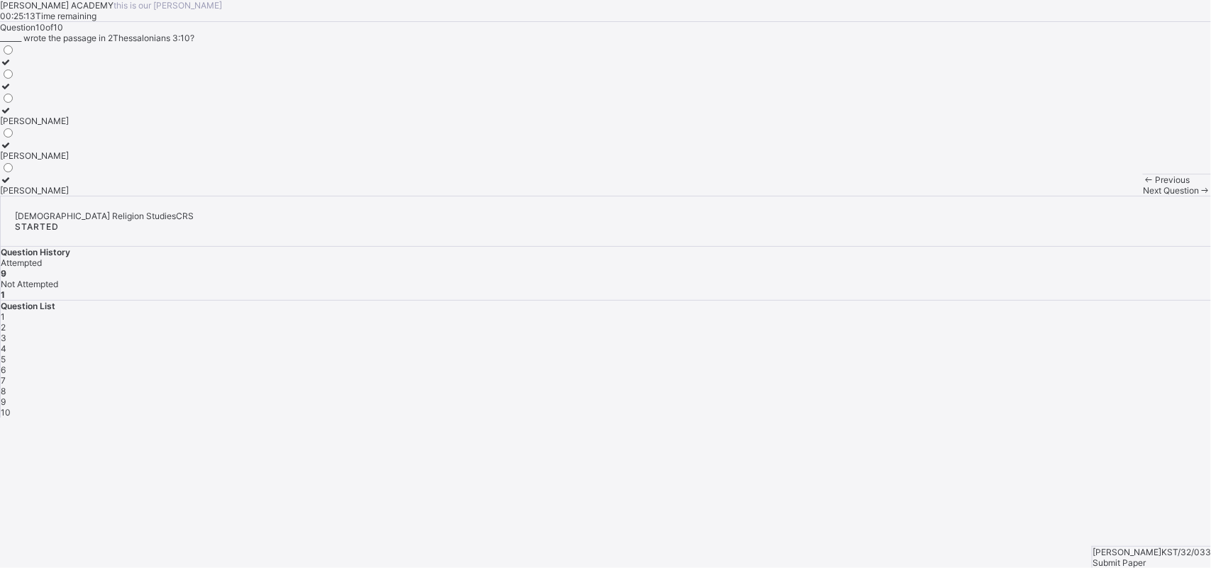
click at [69, 196] on div "[PERSON_NAME]" at bounding box center [34, 190] width 69 height 11
click at [1146, 558] on span "Submit Paper" at bounding box center [1119, 563] width 53 height 11
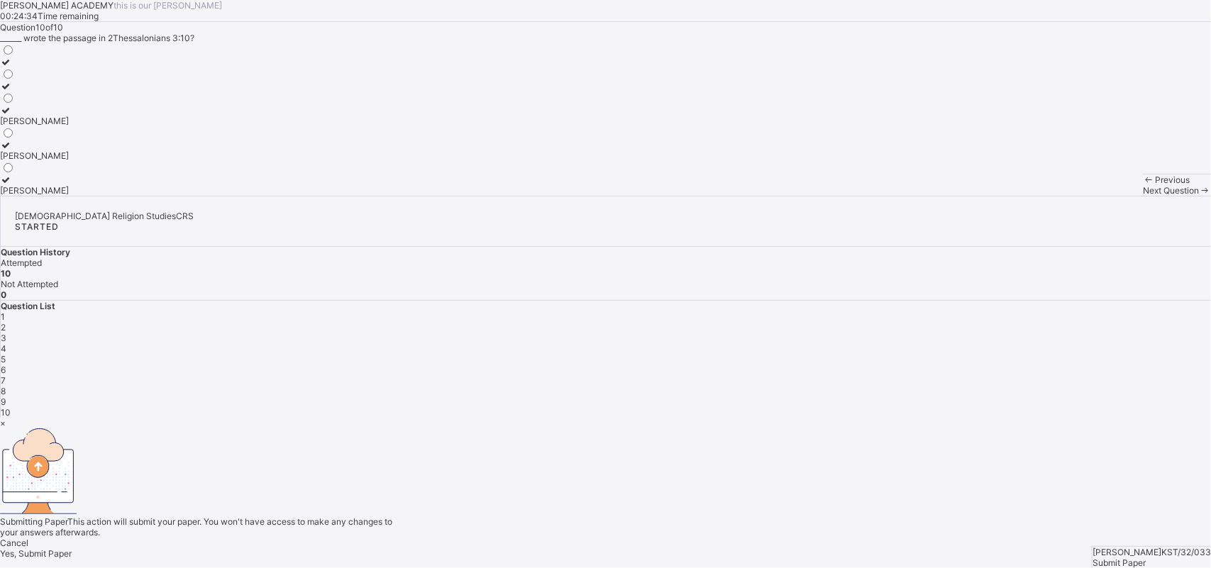
click at [681, 549] on div "Yes, Submit Paper" at bounding box center [605, 554] width 1211 height 11
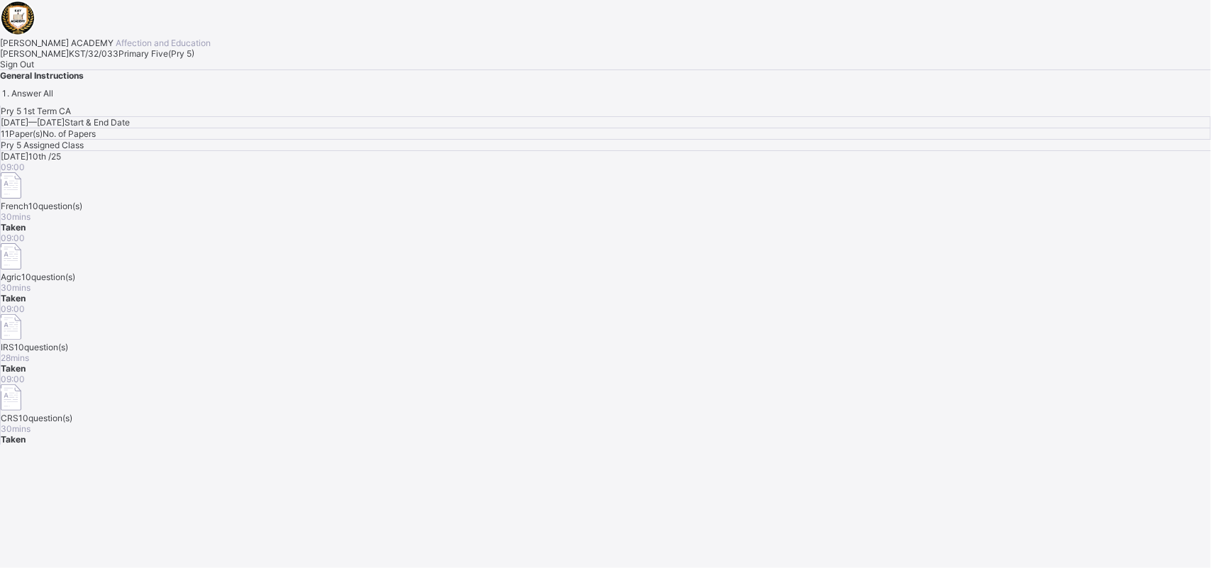
click at [157, 70] on div "Sign Out" at bounding box center [605, 64] width 1211 height 11
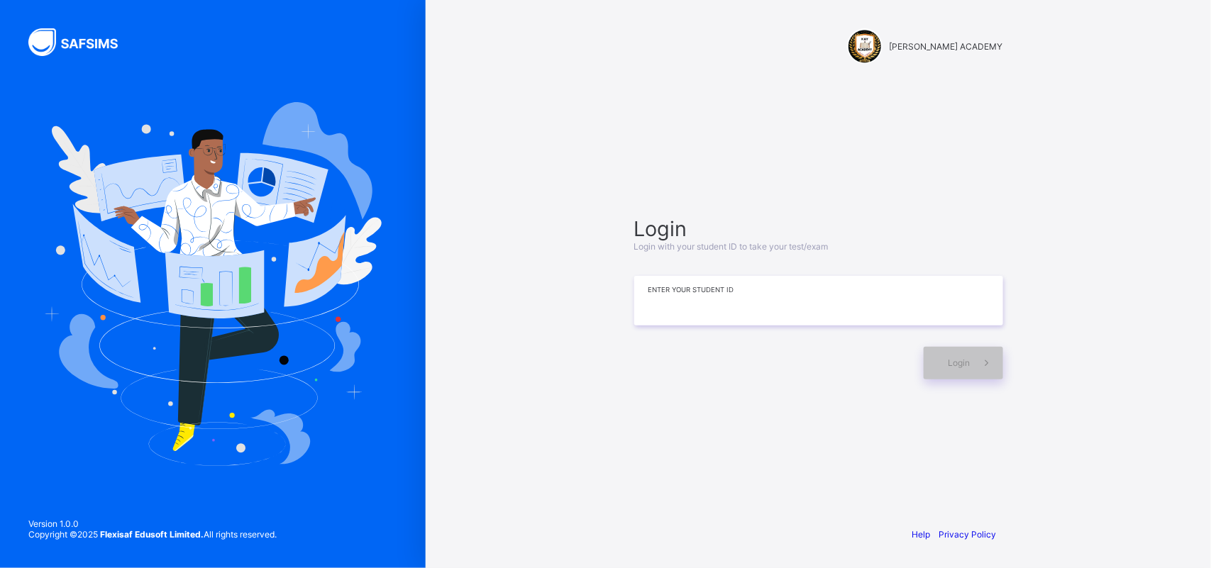
click at [678, 299] on input at bounding box center [818, 301] width 369 height 50
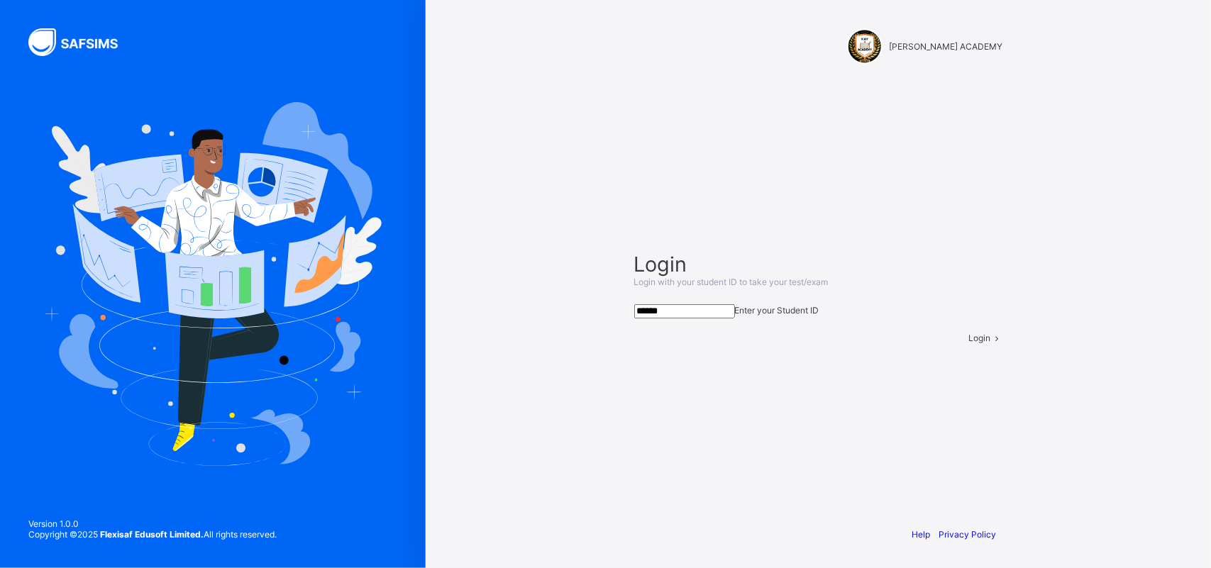
type input "*******"
